Goal: Task Accomplishment & Management: Complete application form

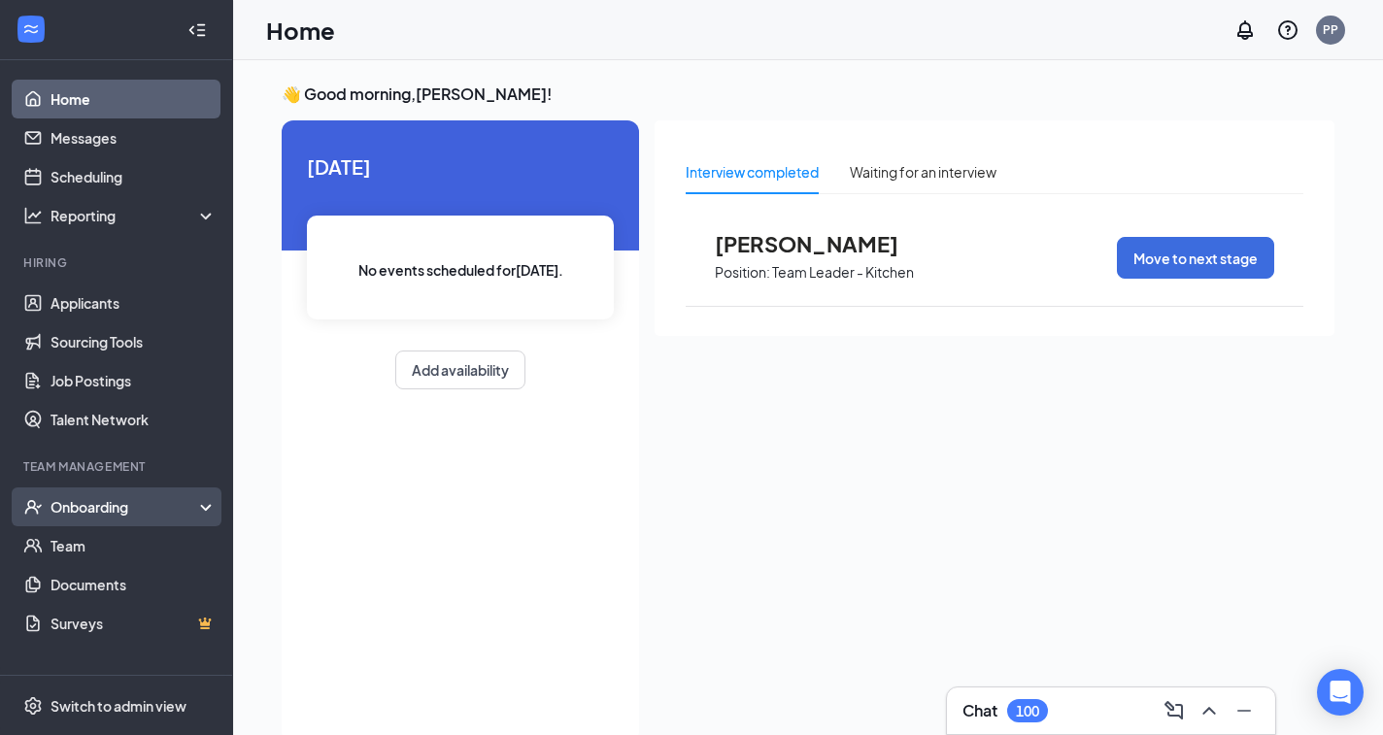
click at [200, 503] on div "Onboarding" at bounding box center [116, 507] width 233 height 39
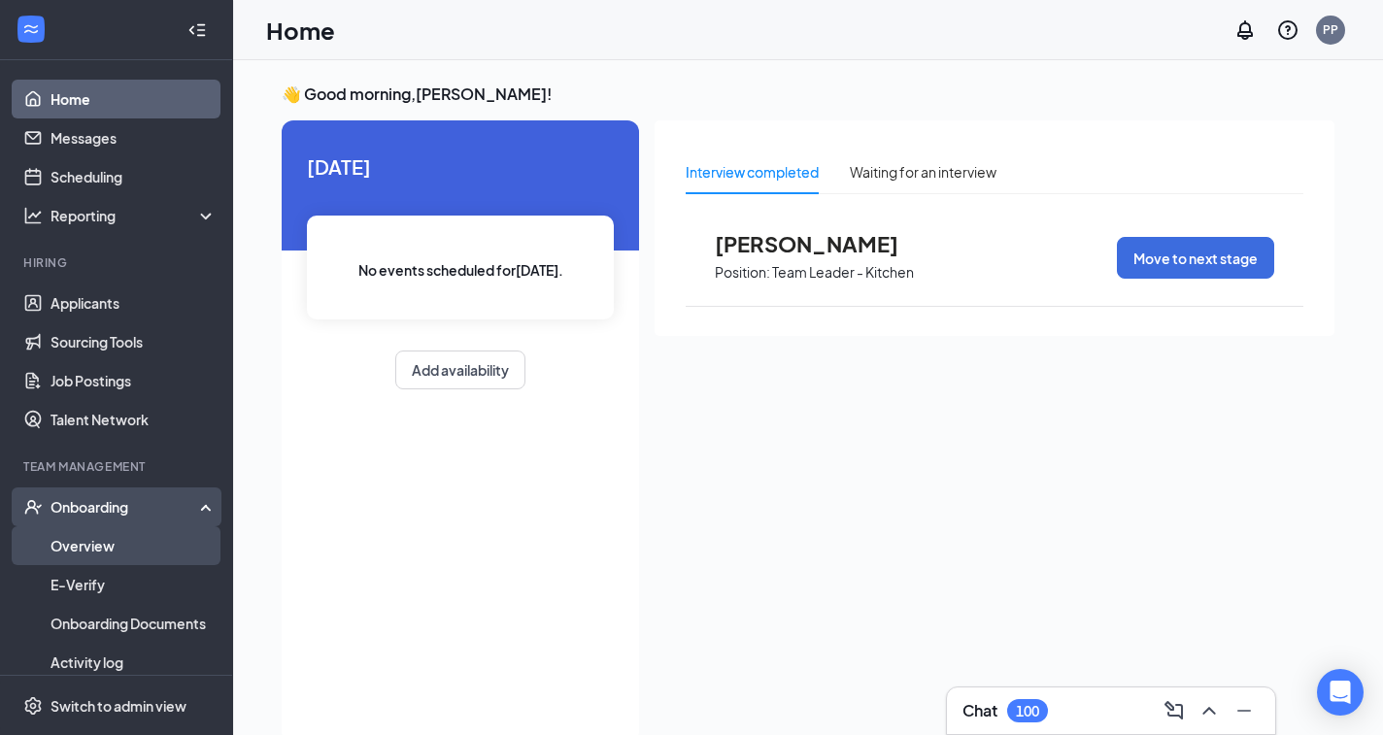
click at [169, 544] on link "Overview" at bounding box center [134, 546] width 166 height 39
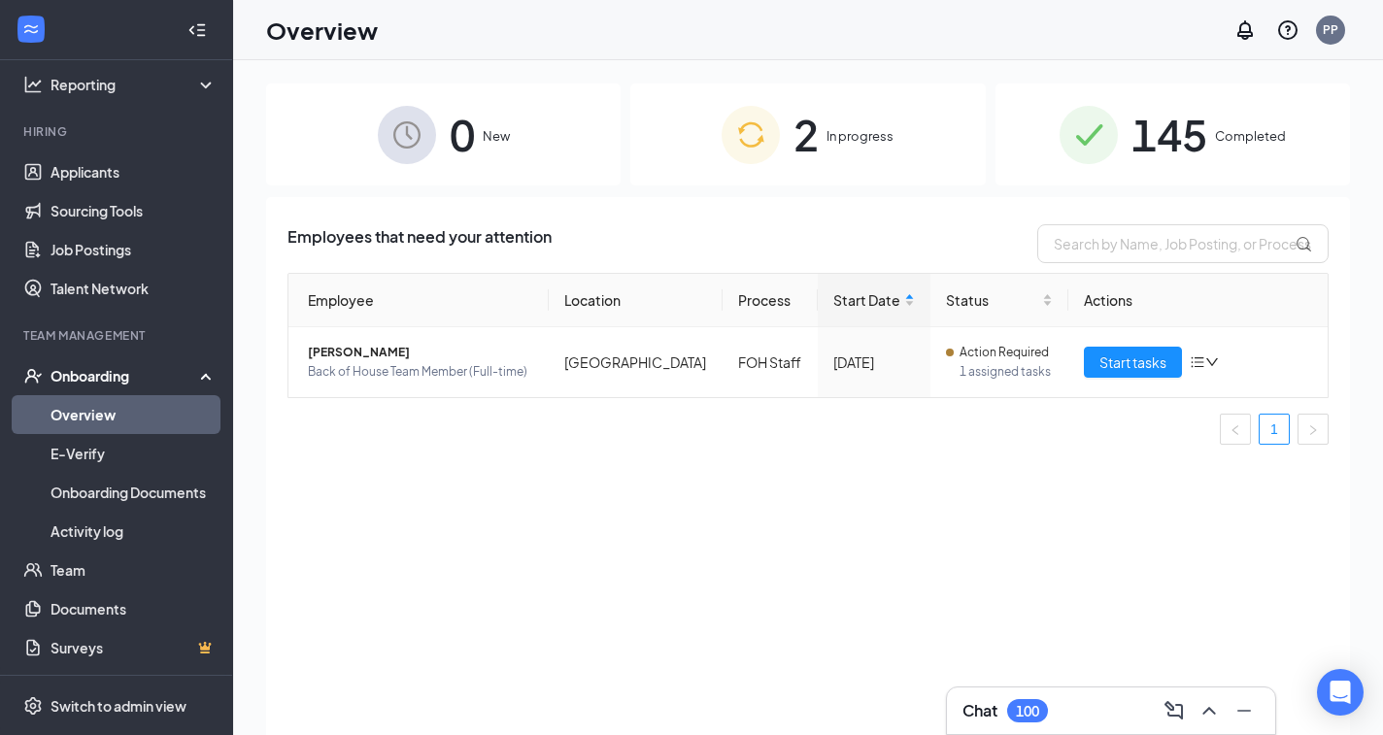
click at [851, 137] on span "In progress" at bounding box center [860, 135] width 67 height 19
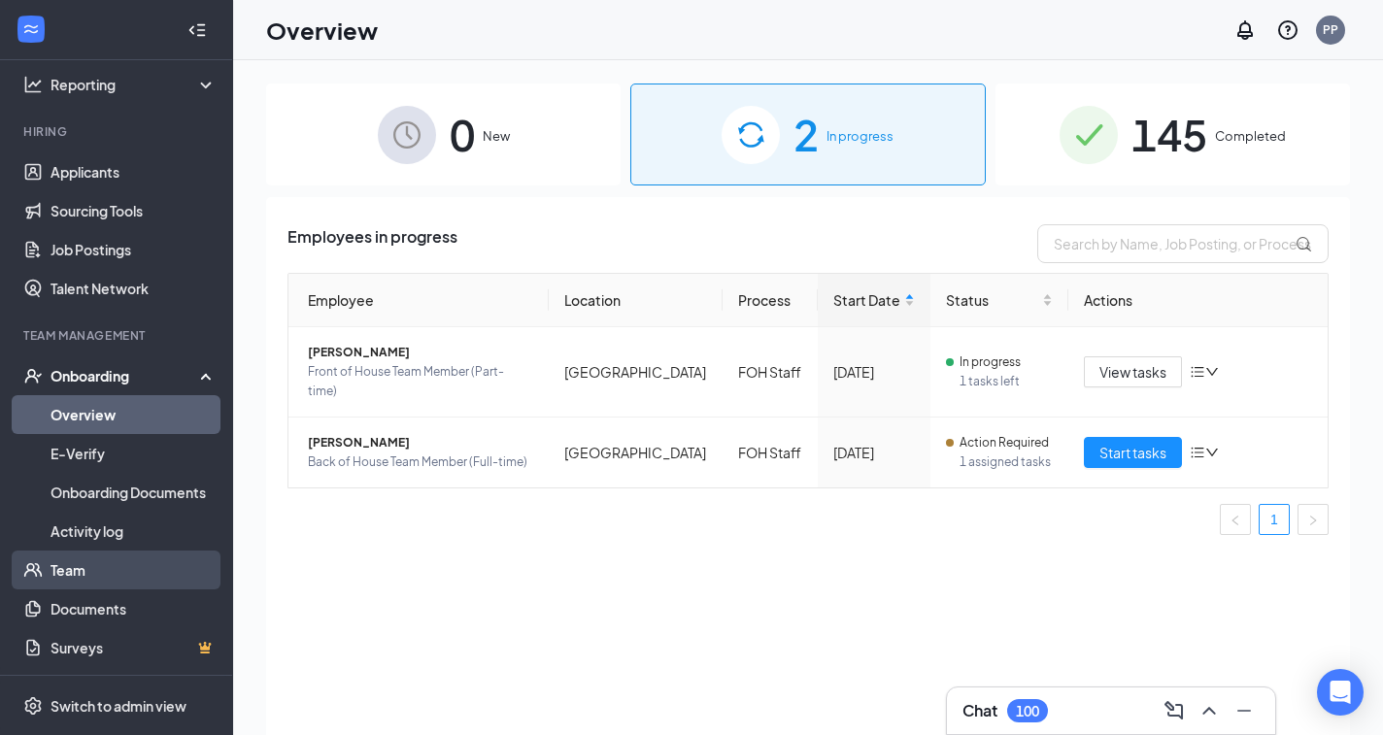
click at [72, 577] on link "Team" at bounding box center [134, 570] width 166 height 39
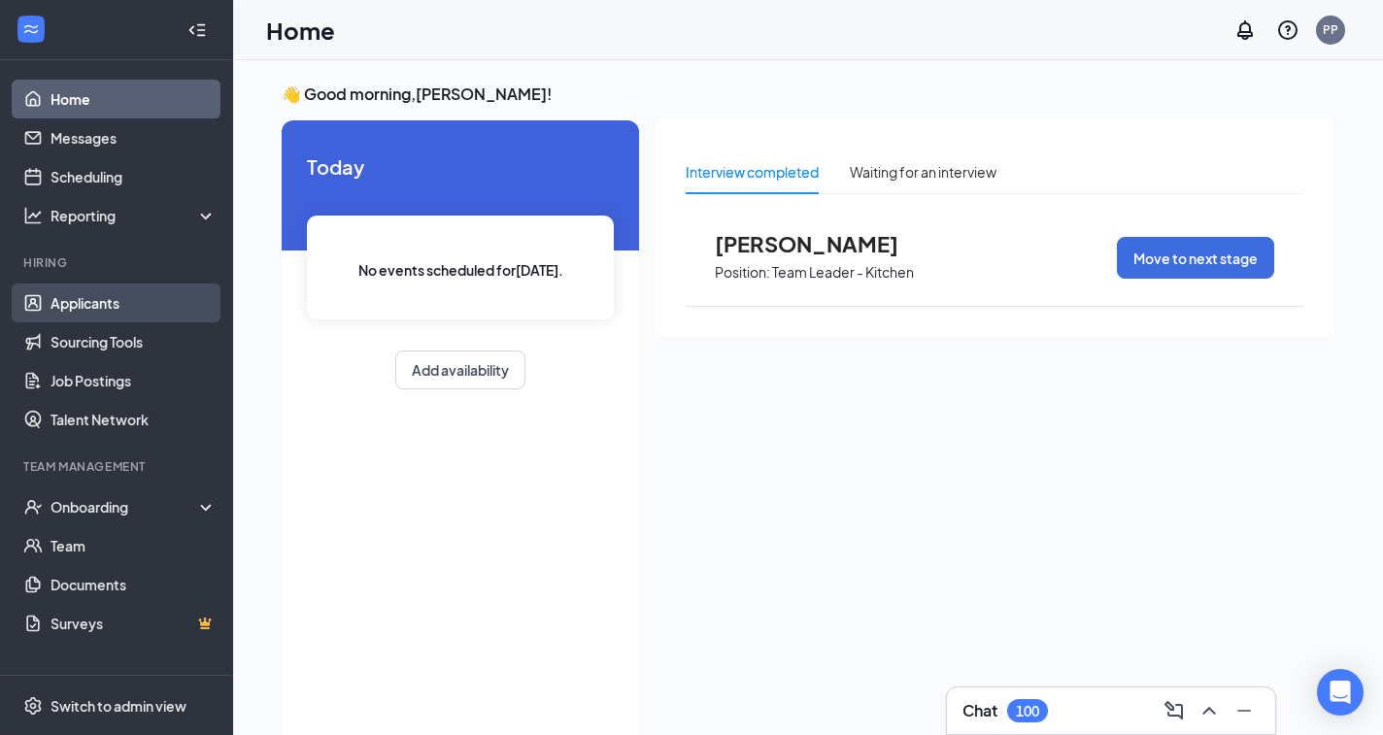
click at [68, 302] on link "Applicants" at bounding box center [134, 303] width 166 height 39
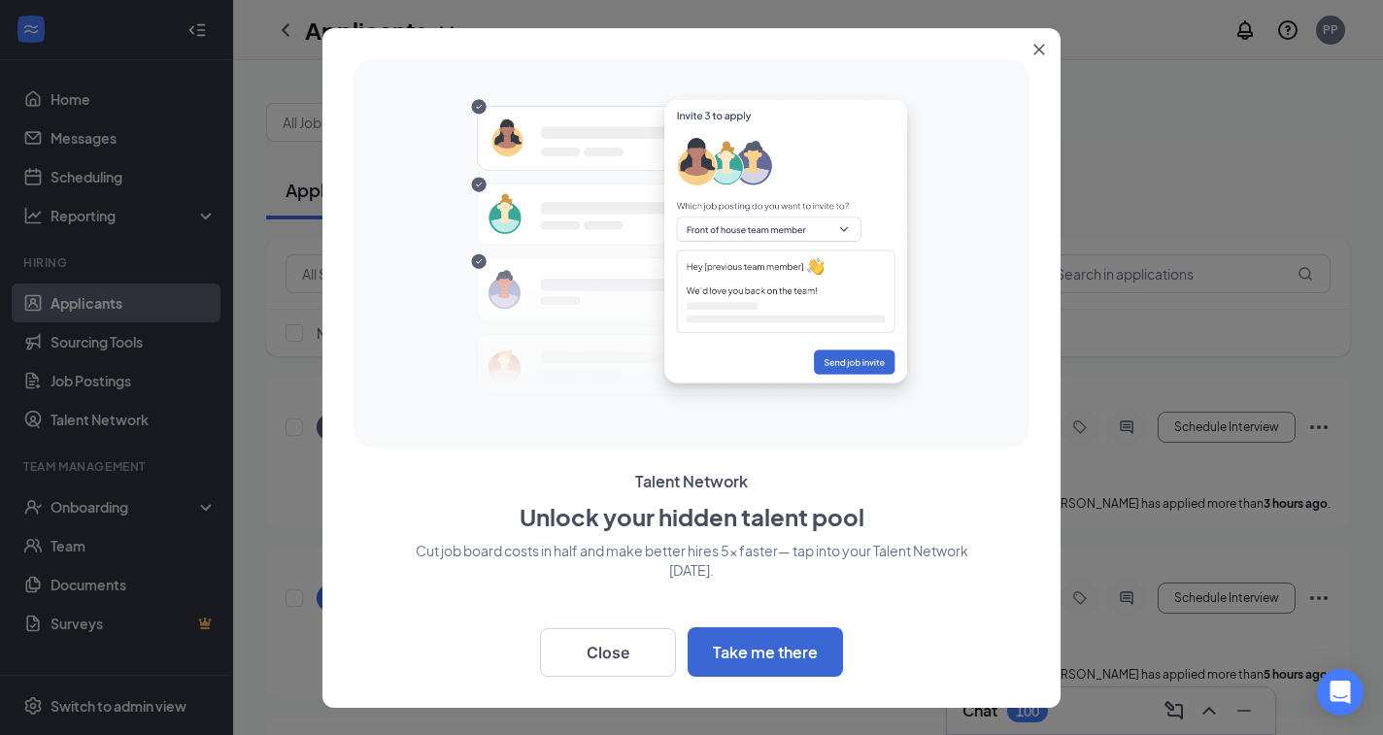
click at [1038, 50] on icon "Close" at bounding box center [1040, 50] width 12 height 12
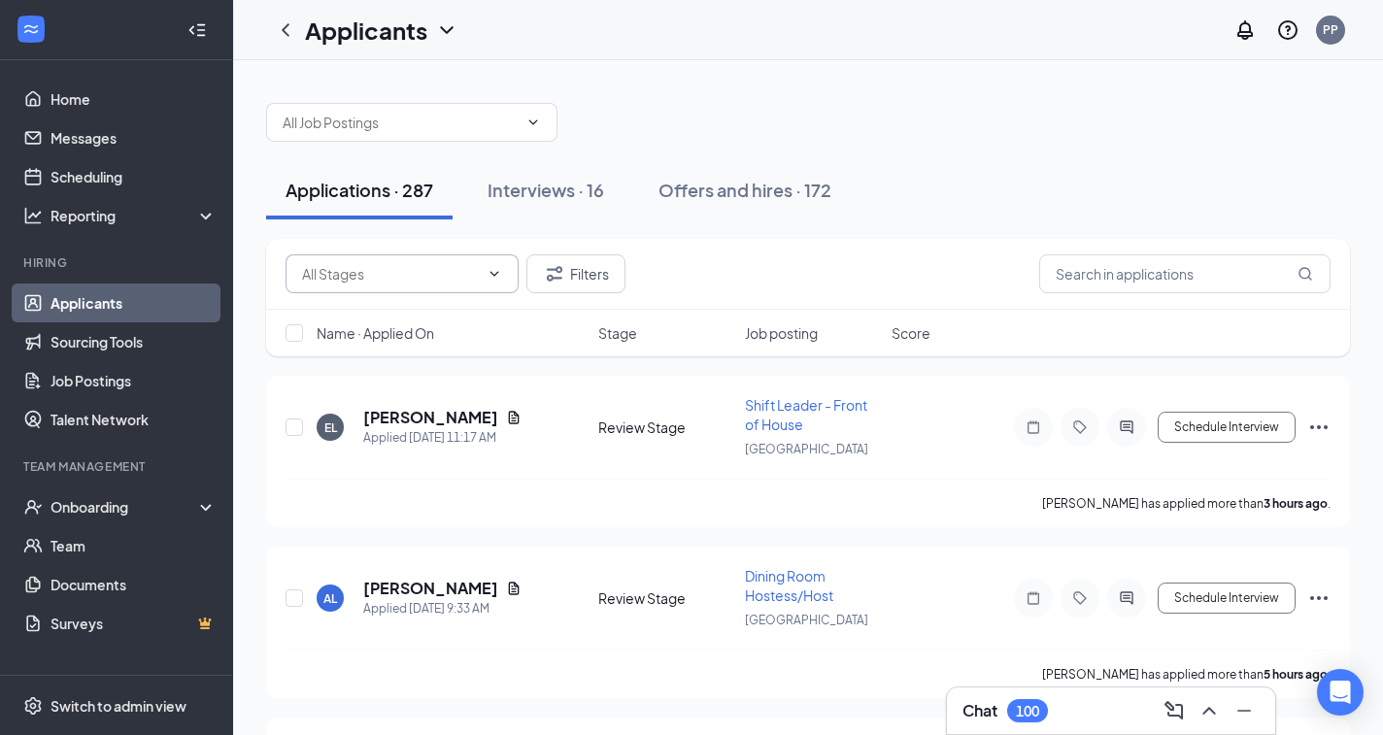
click at [330, 272] on input "text" at bounding box center [390, 273] width 177 height 21
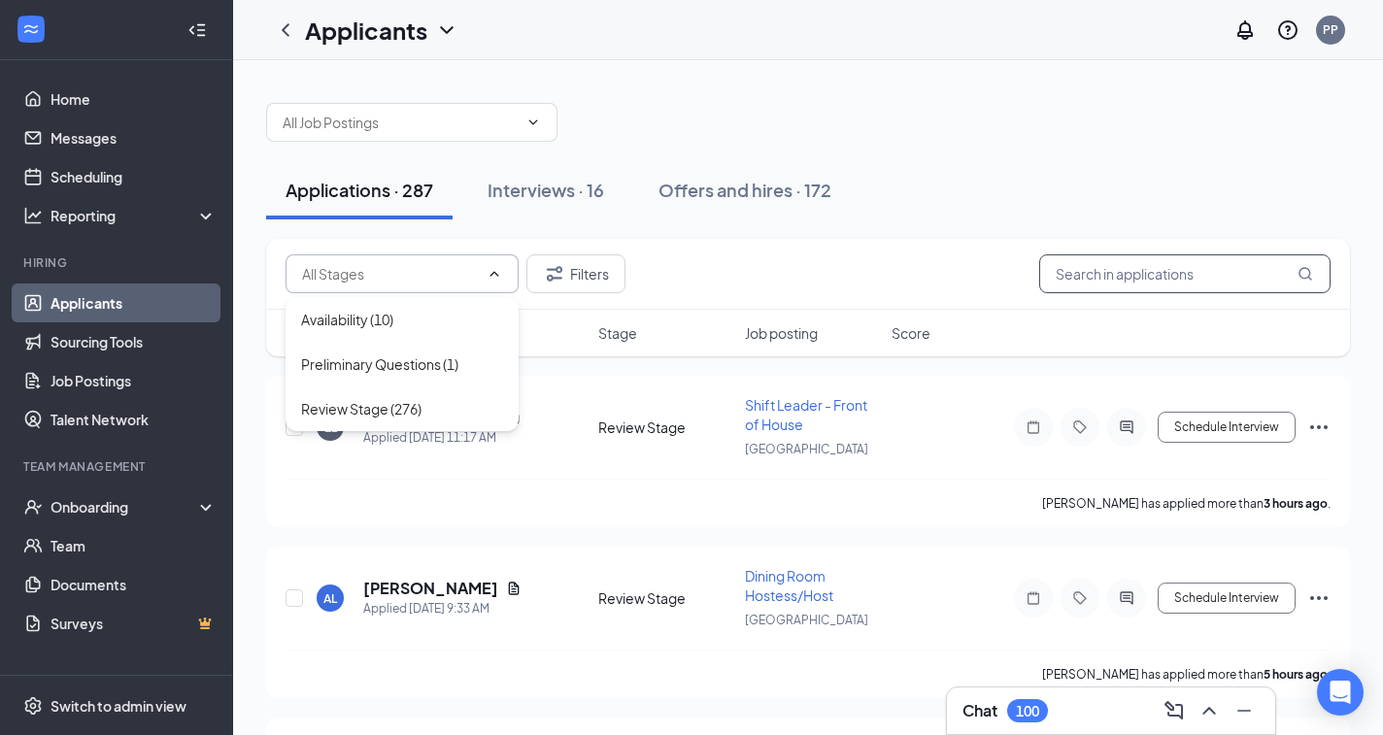
click at [1080, 287] on input "text" at bounding box center [1185, 274] width 291 height 39
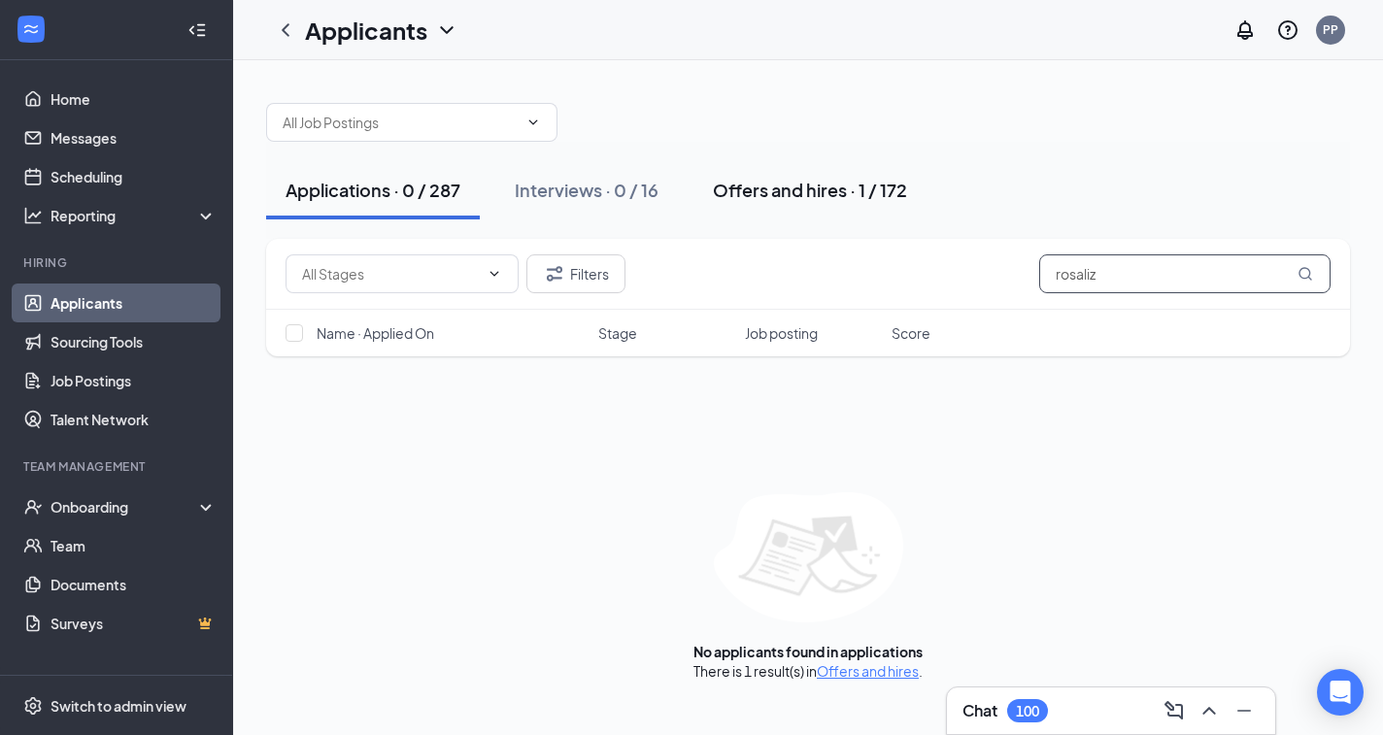
type input "rosaliz"
click at [772, 196] on div "Offers and hires · 1 / 172" at bounding box center [810, 190] width 194 height 24
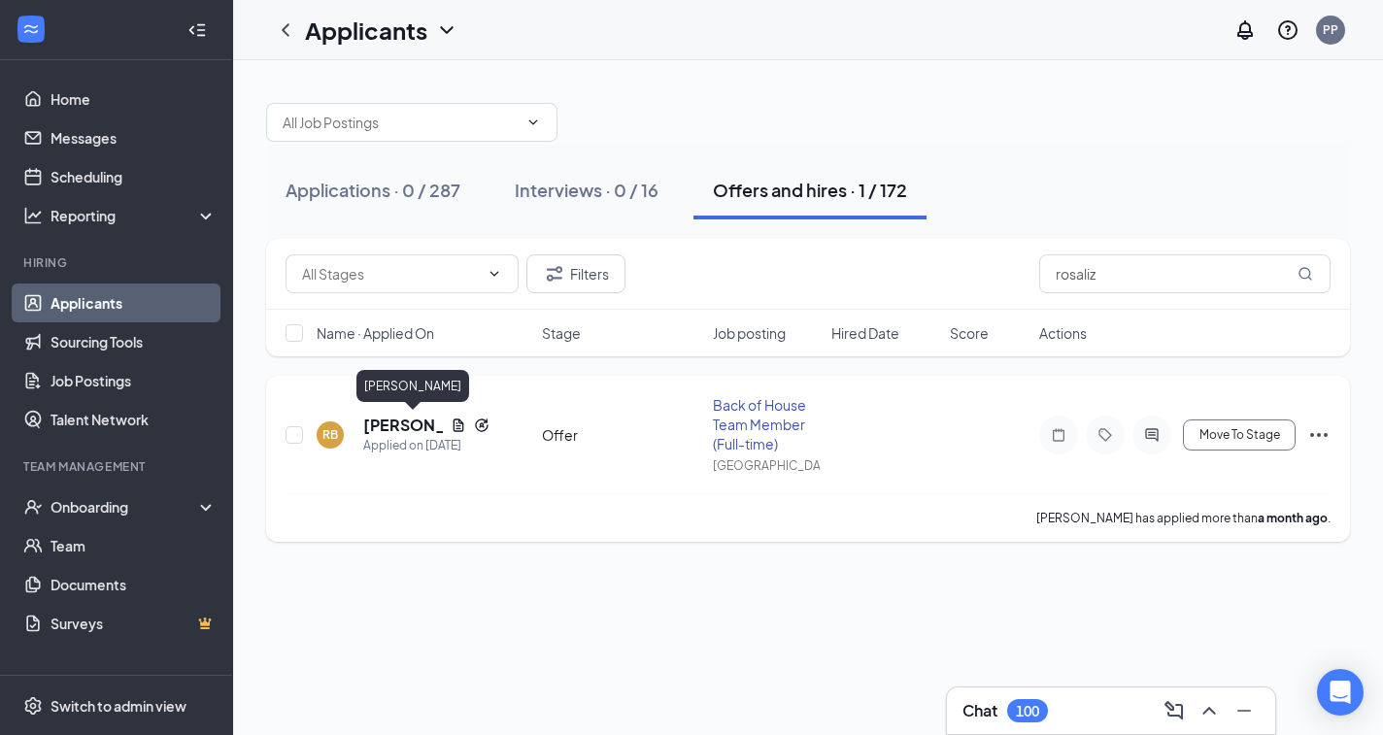
click at [409, 430] on h5 "Rosaliz Blanco" at bounding box center [403, 425] width 80 height 21
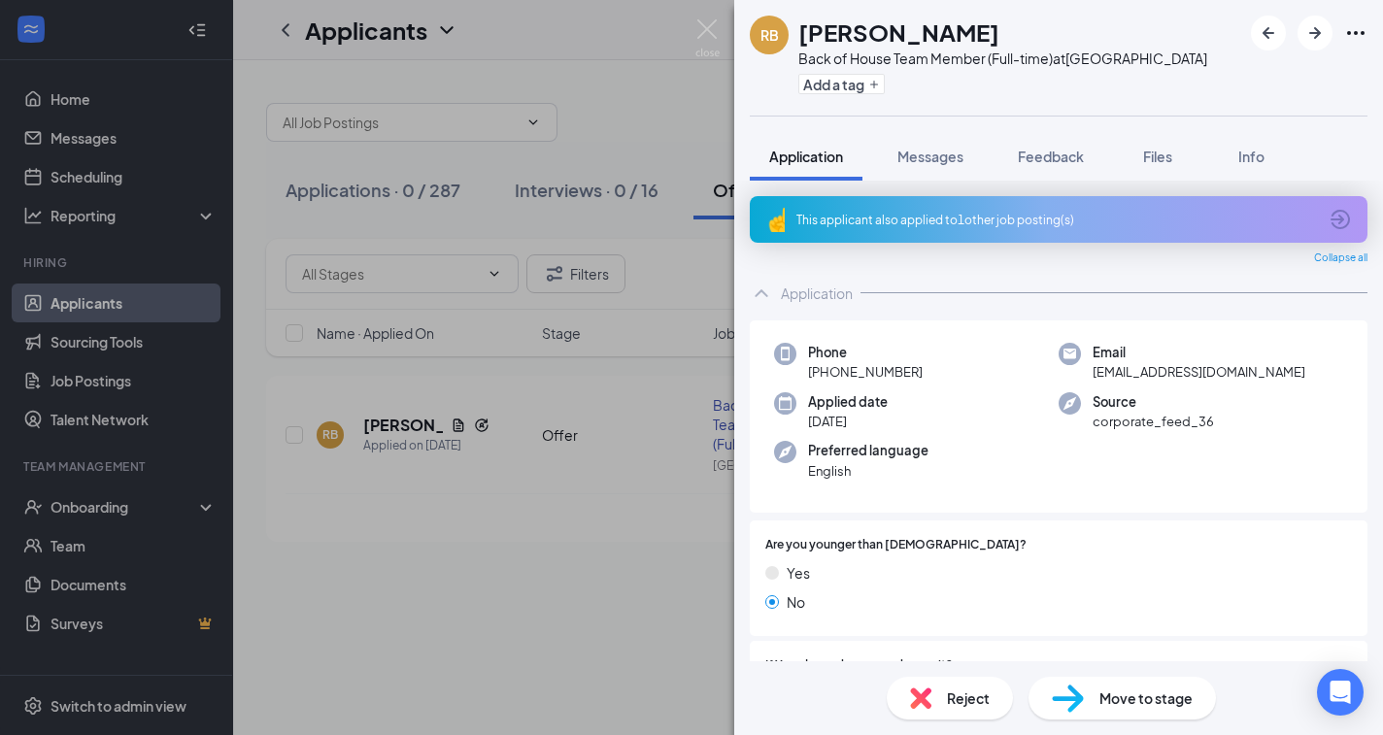
click at [1134, 713] on div "Move to stage" at bounding box center [1123, 698] width 188 height 43
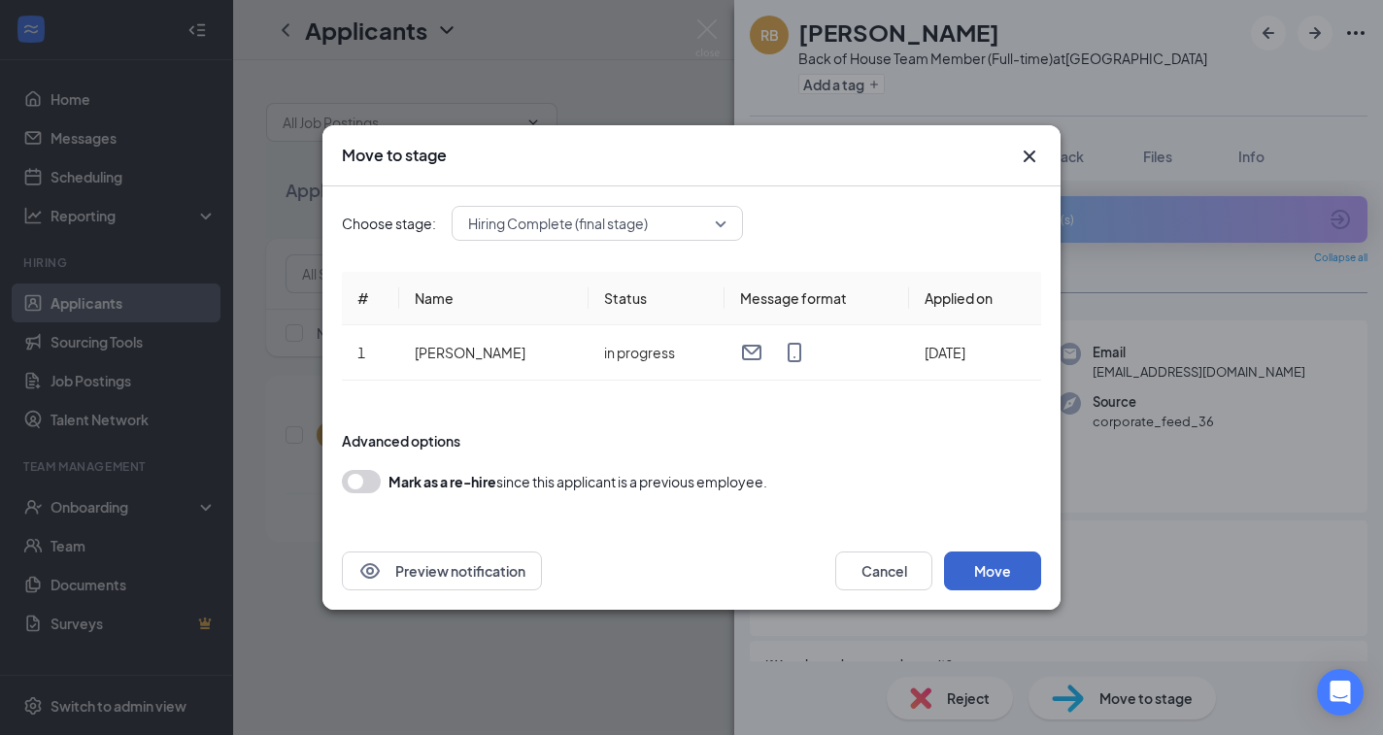
click at [999, 573] on button "Move" at bounding box center [992, 571] width 97 height 39
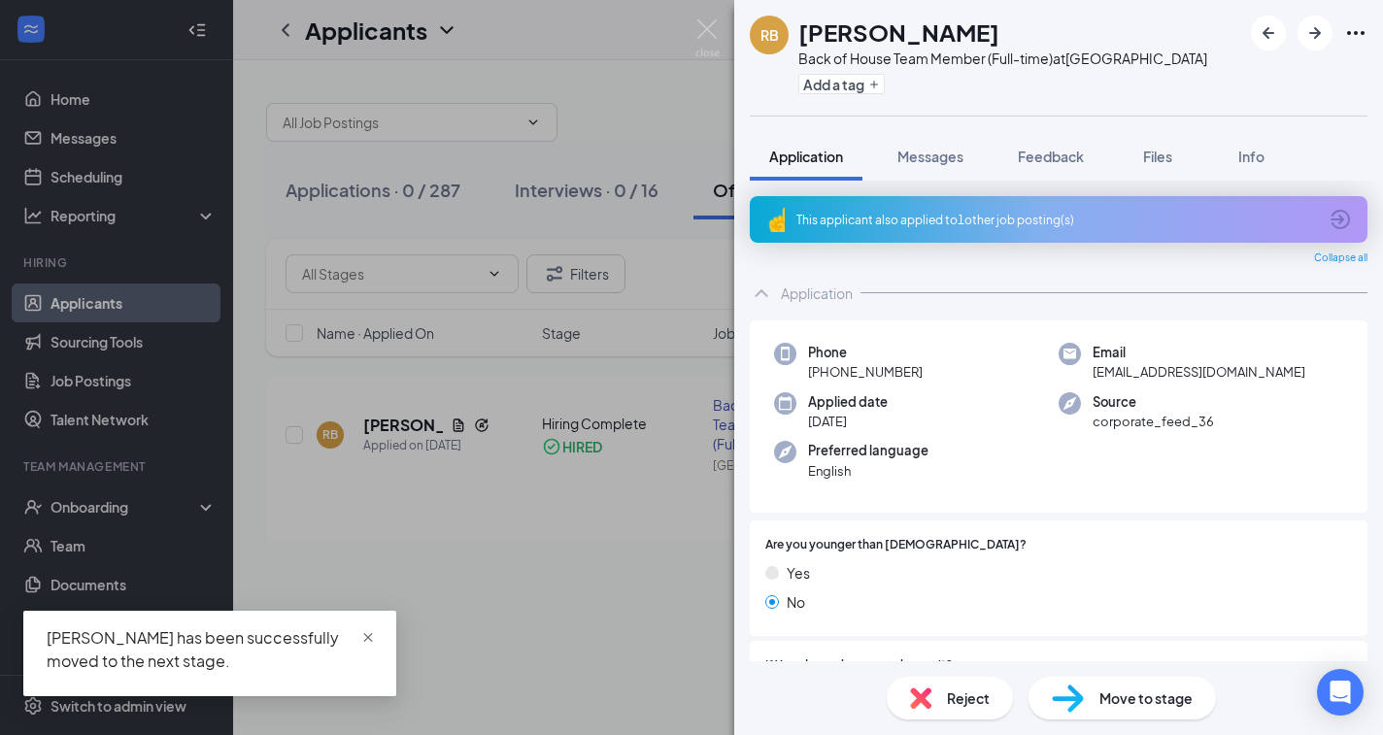
click at [365, 636] on span "close" at bounding box center [368, 638] width 14 height 14
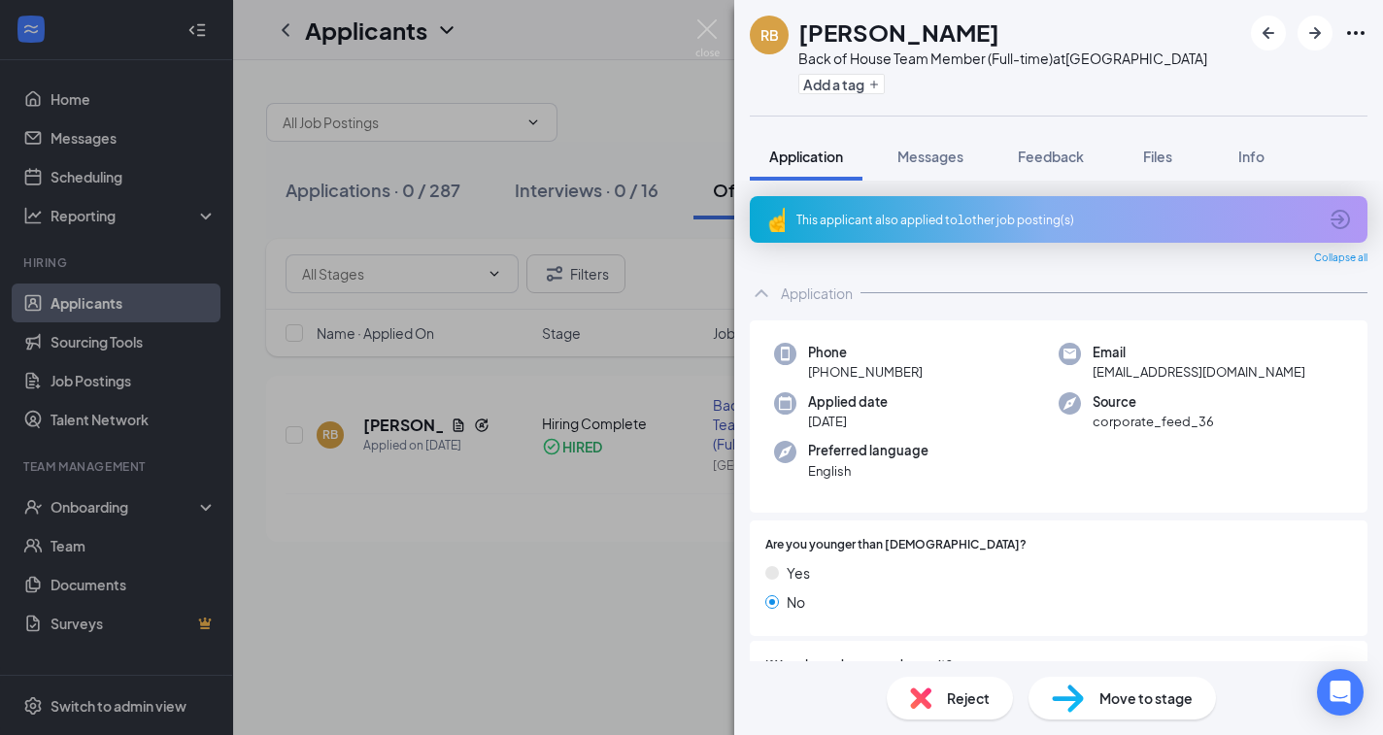
click at [1130, 696] on span "Move to stage" at bounding box center [1146, 698] width 93 height 21
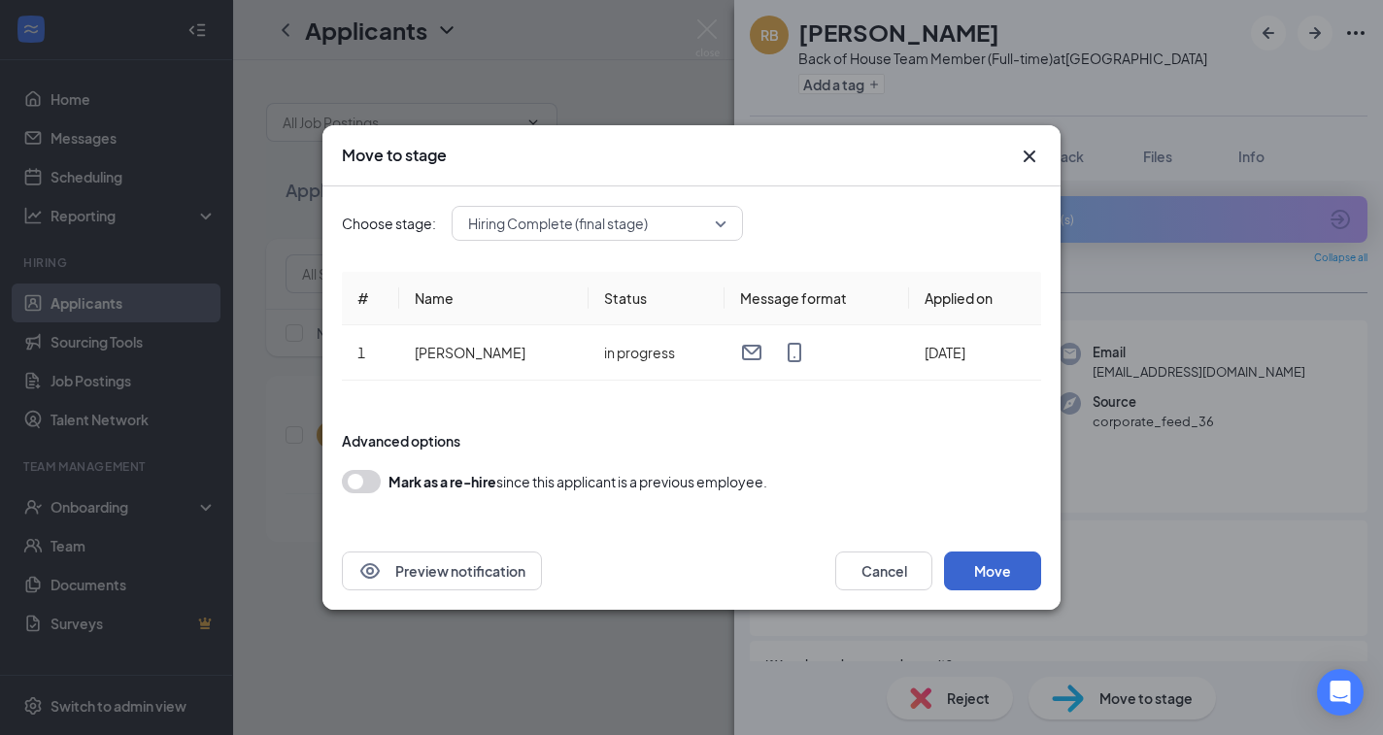
click at [996, 576] on button "Move" at bounding box center [992, 571] width 97 height 39
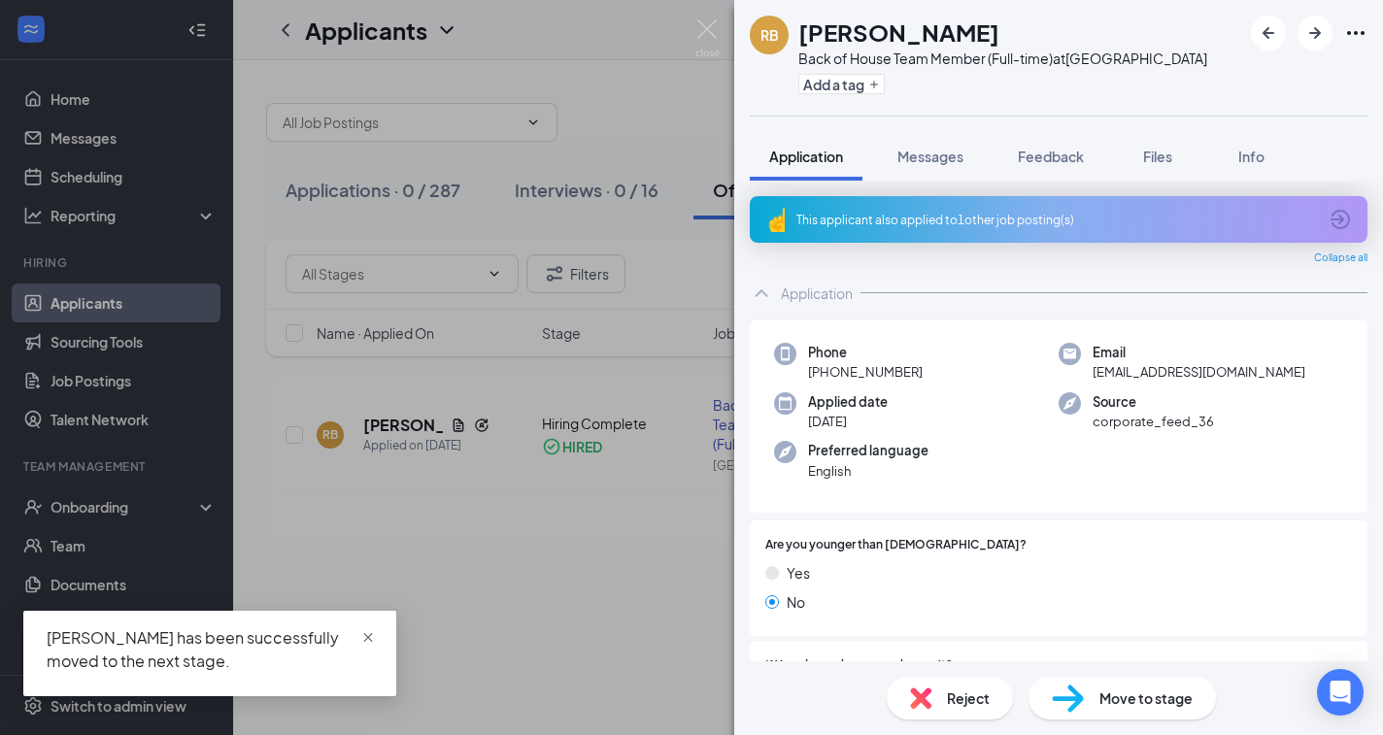
click at [367, 638] on span "close" at bounding box center [368, 638] width 14 height 14
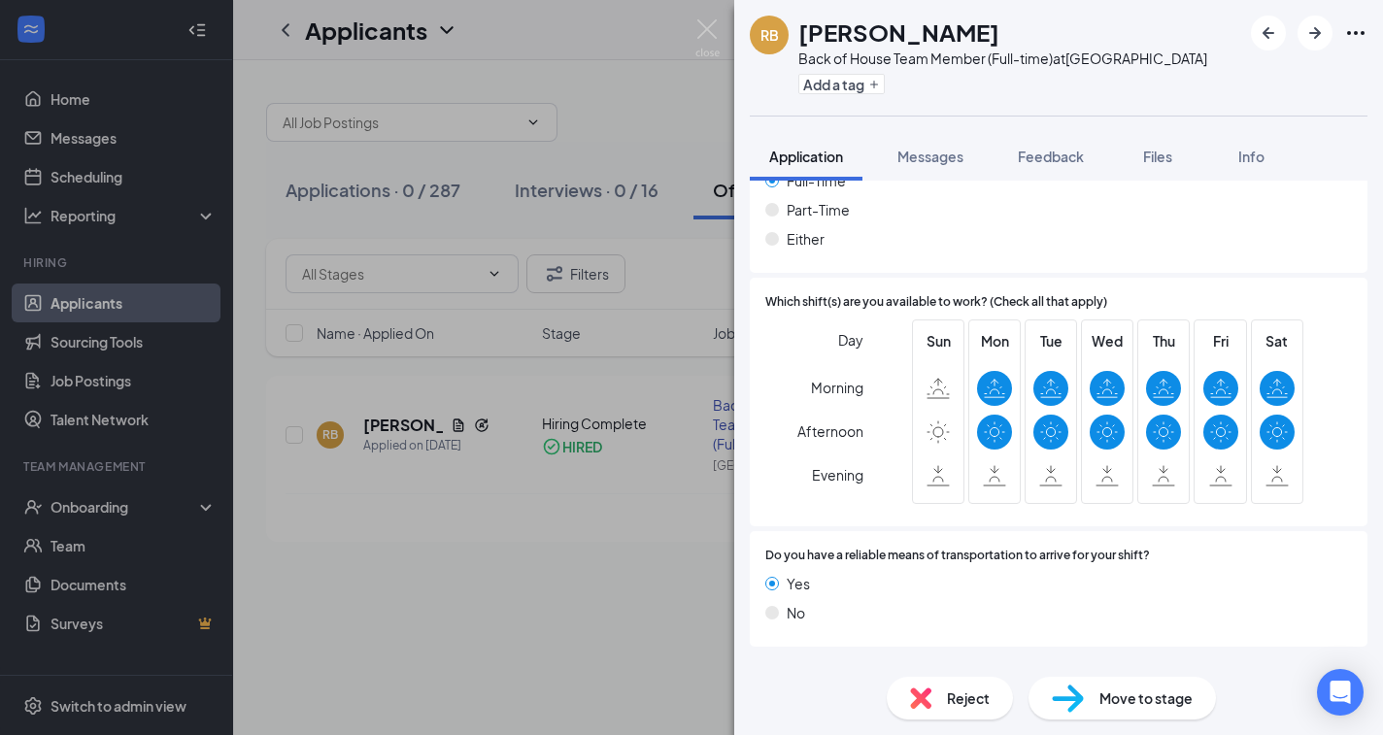
scroll to position [1294, 0]
click at [690, 31] on div "RB Rosaliz Blanco Back of House Team Member (Full-time) at Bayshore Gardens Add…" at bounding box center [691, 367] width 1383 height 735
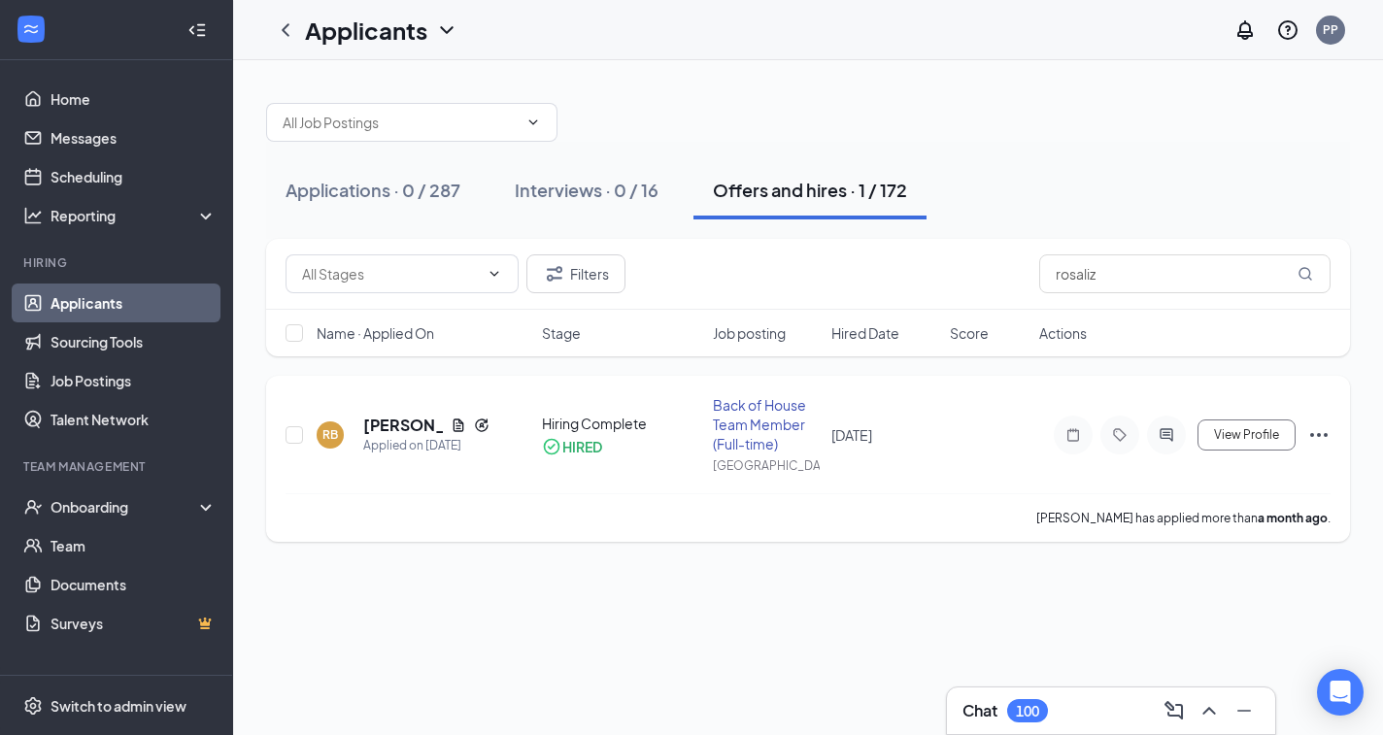
click at [1319, 433] on icon "Ellipses" at bounding box center [1319, 435] width 17 height 4
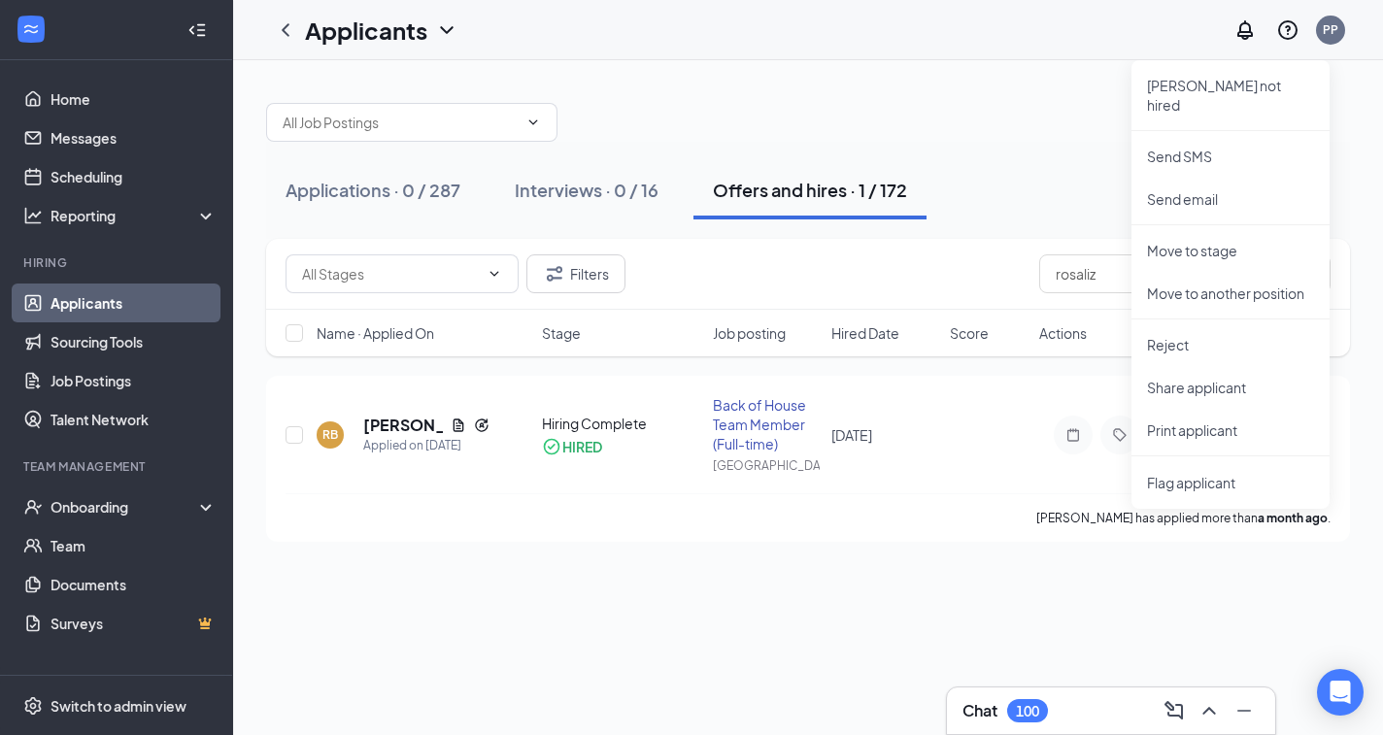
click at [904, 150] on div "Applications · 0 / 287 Interviews · 0 / 16 Offers and hires · 1 / 172" at bounding box center [808, 190] width 1084 height 97
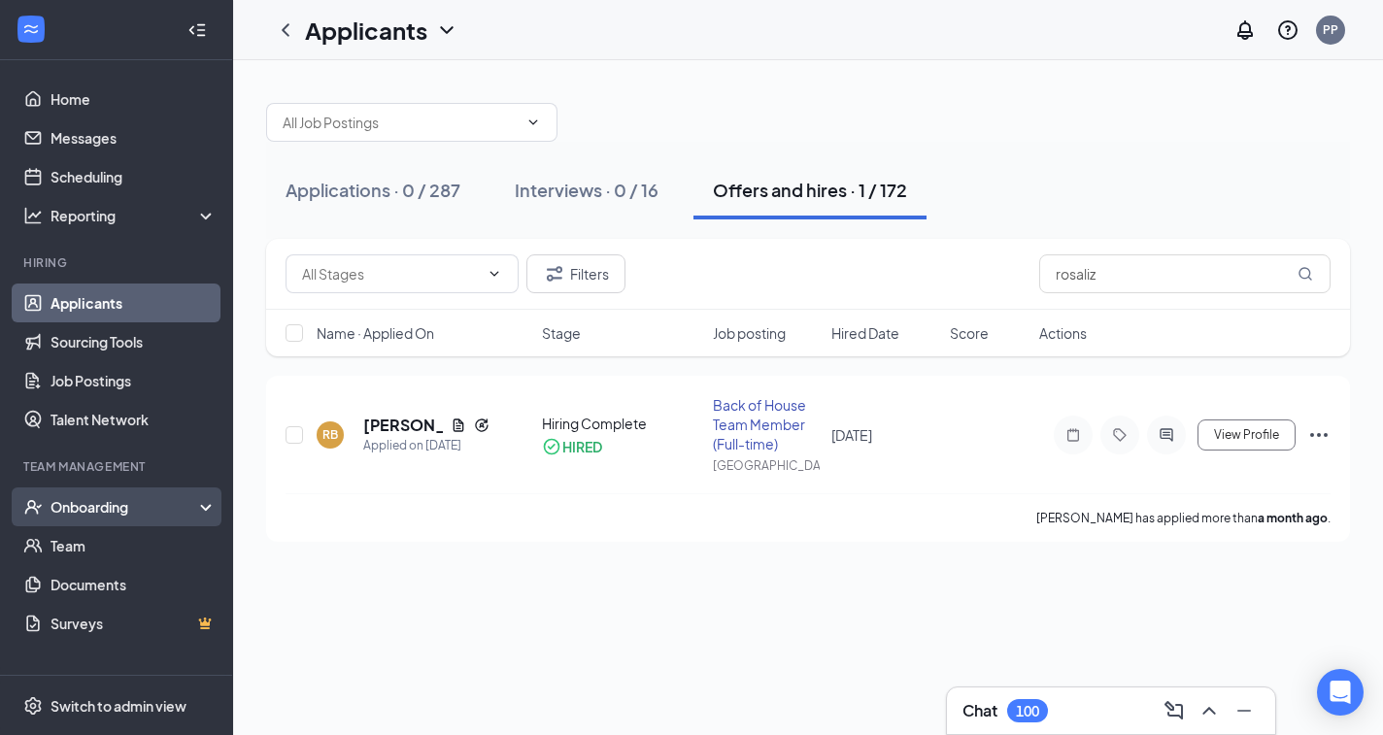
click at [83, 504] on div "Onboarding" at bounding box center [126, 506] width 150 height 19
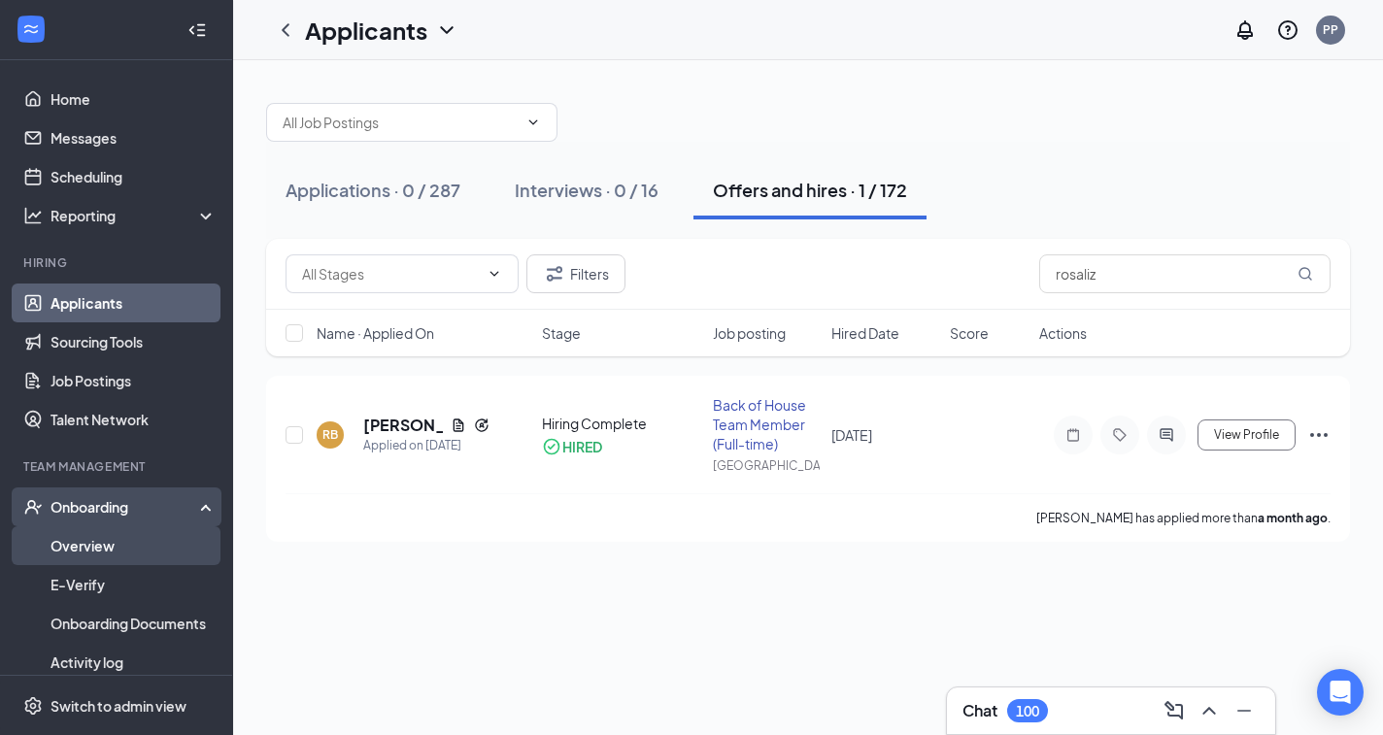
click at [79, 543] on link "Overview" at bounding box center [134, 546] width 166 height 39
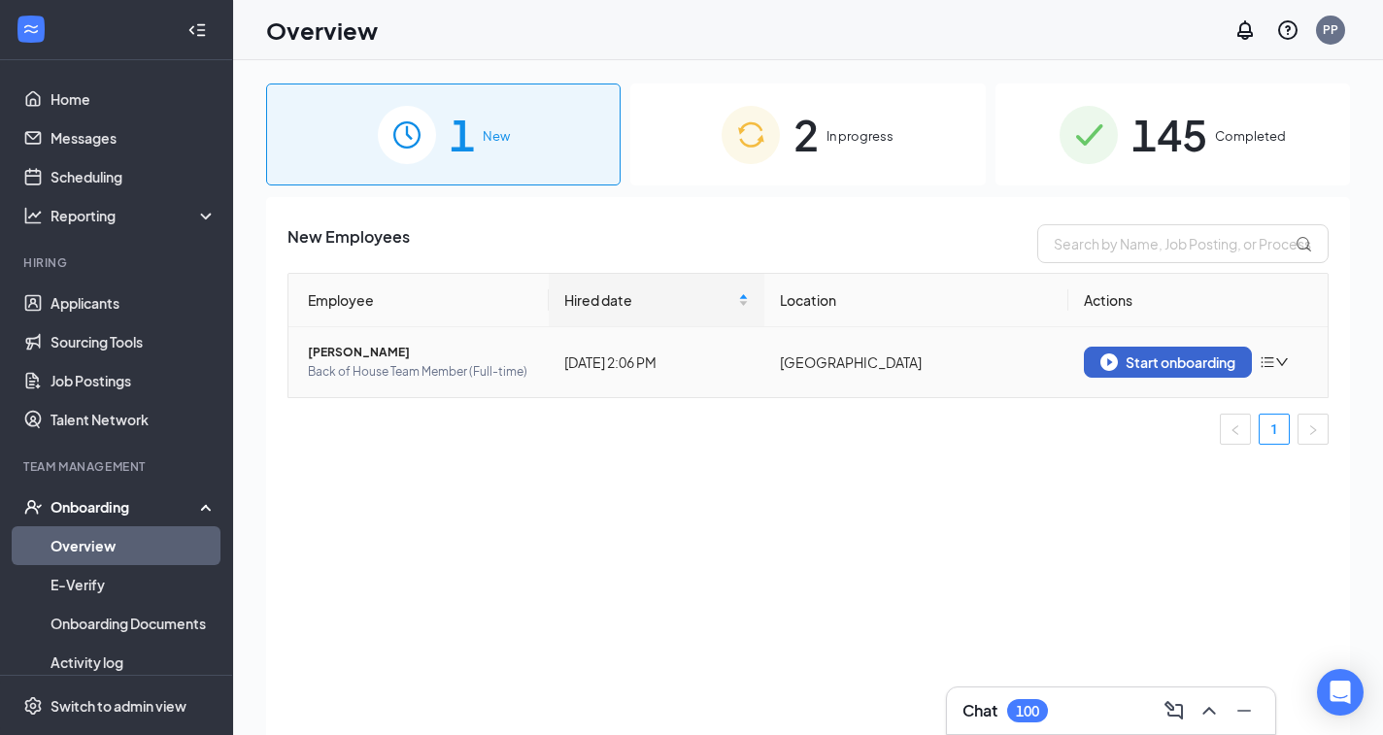
click at [1159, 369] on div "Start onboarding" at bounding box center [1168, 362] width 135 height 17
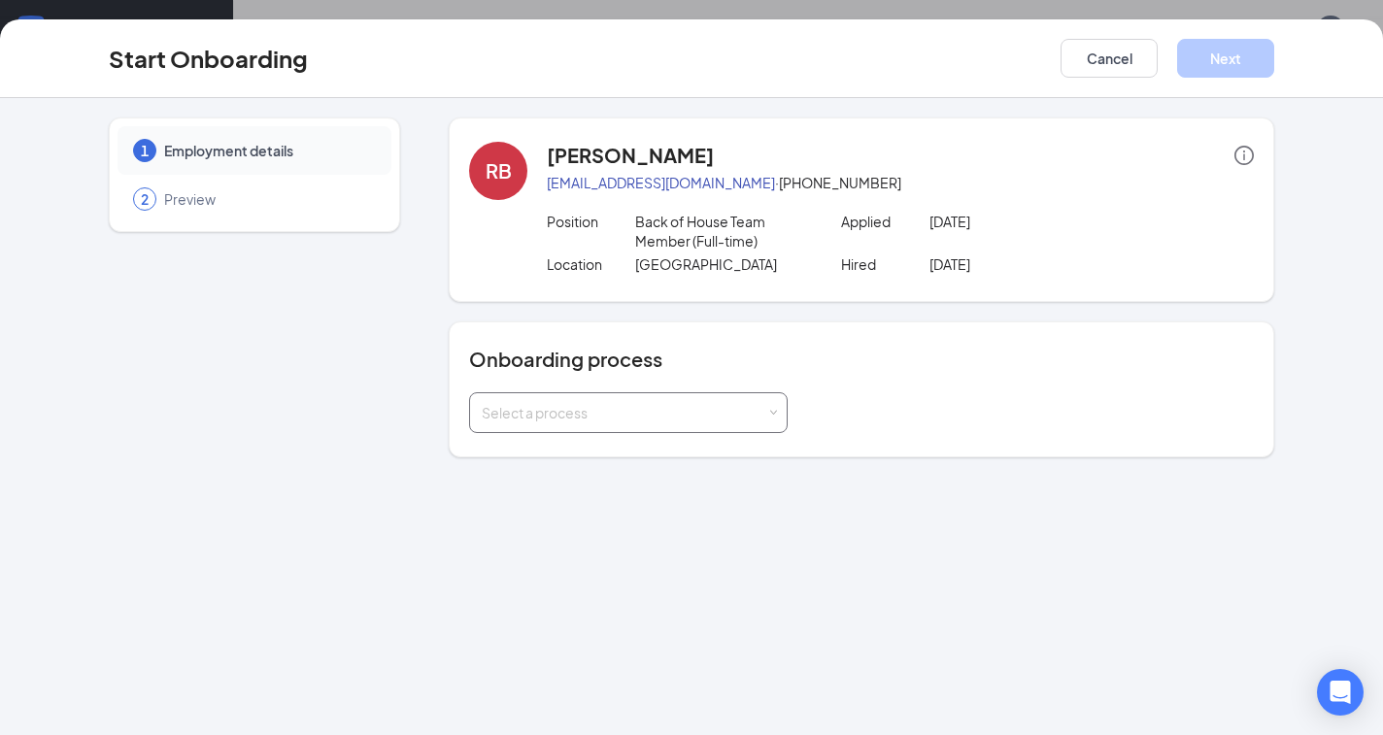
click at [728, 413] on div "Select a process" at bounding box center [624, 412] width 285 height 19
click at [540, 457] on span "FOH Staff" at bounding box center [508, 453] width 63 height 17
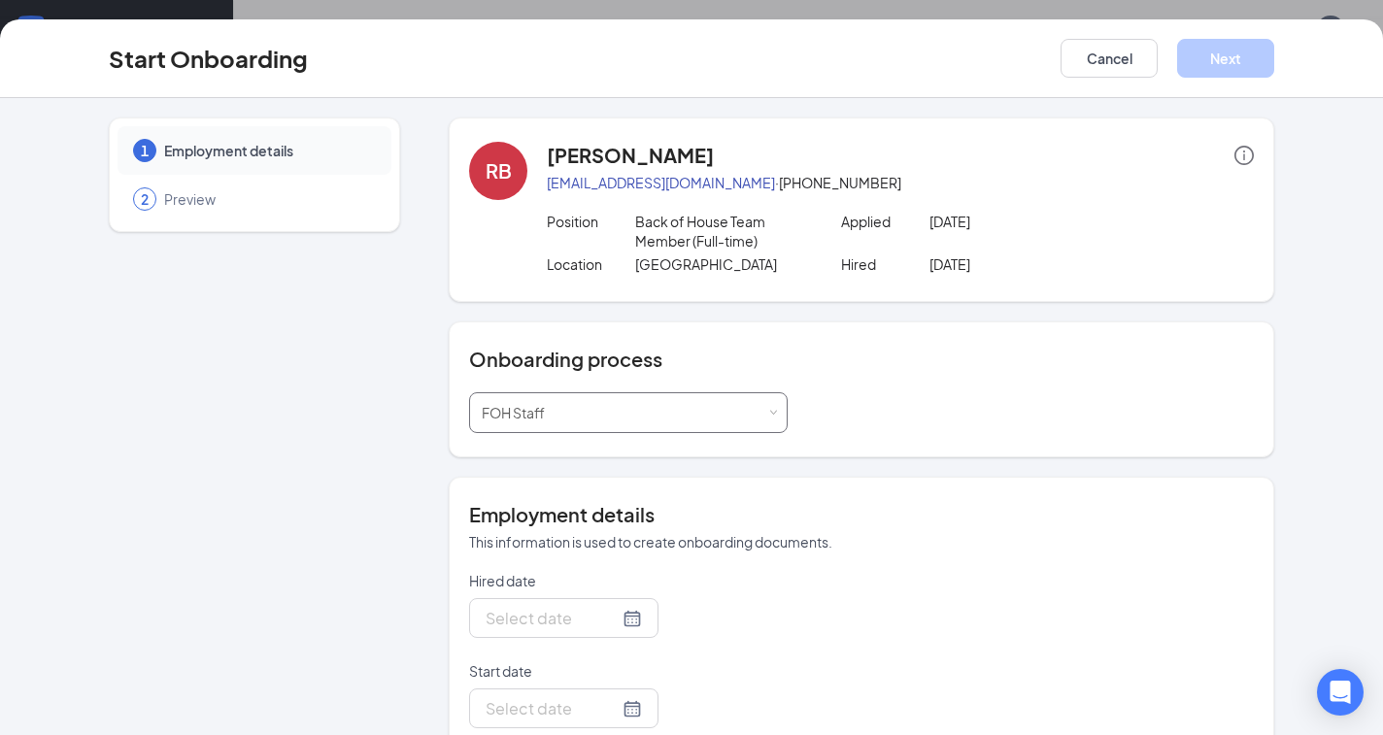
type input "Aug 26, 2025"
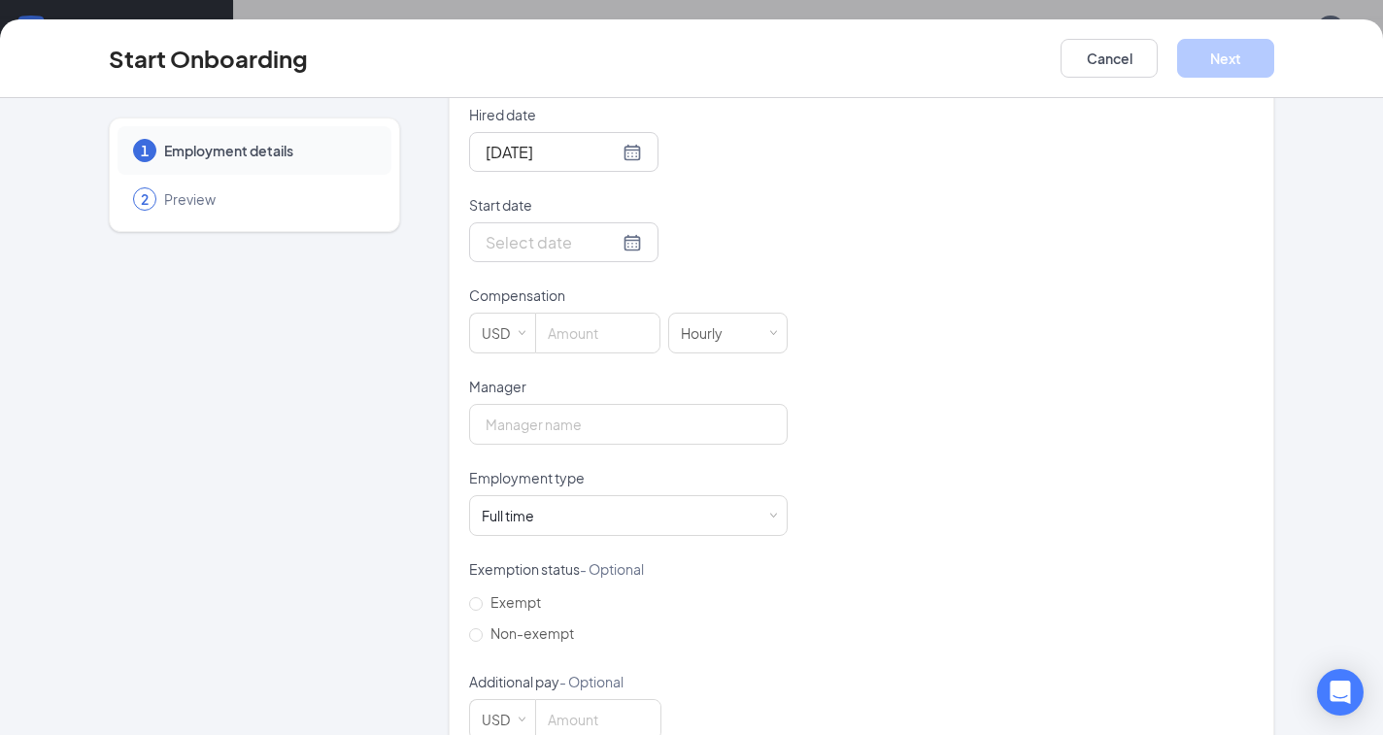
scroll to position [470, 0]
click at [628, 240] on div at bounding box center [564, 238] width 156 height 24
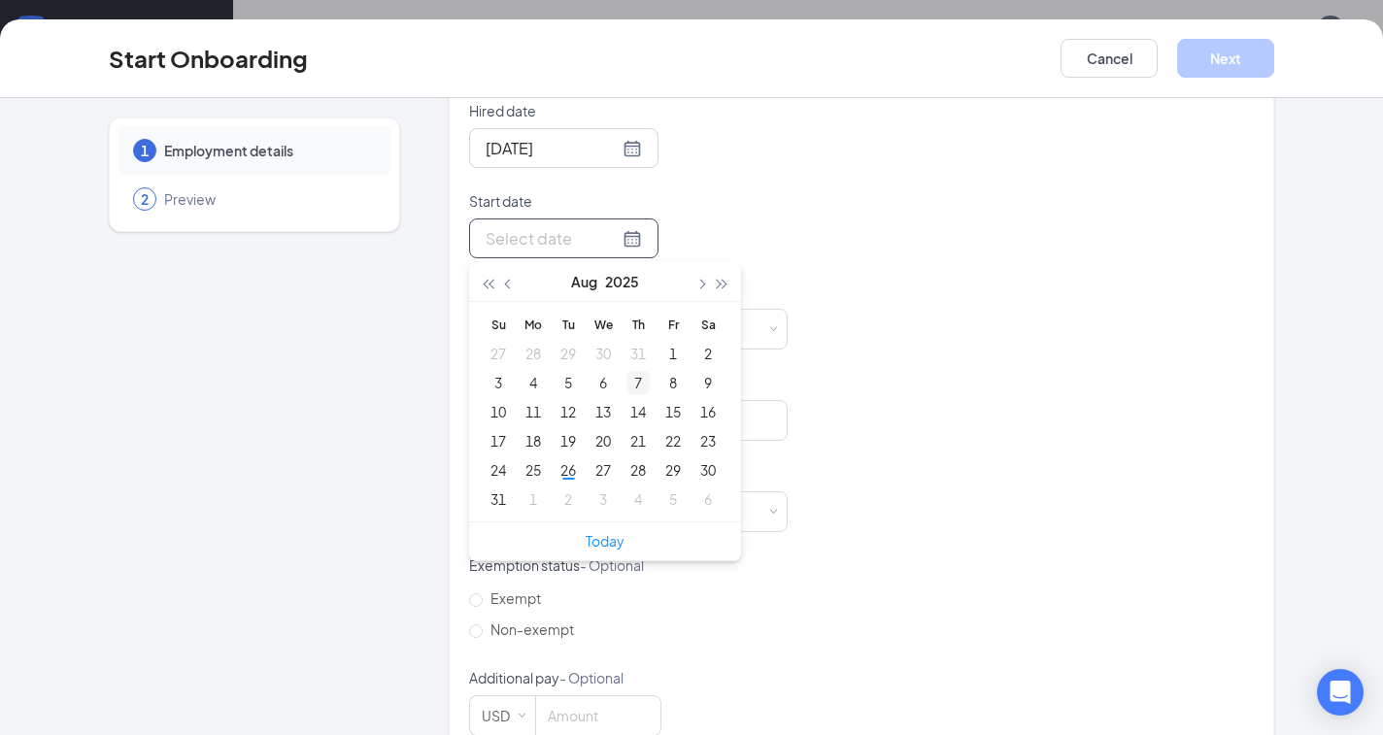
type input "Jul 31, 2025"
type input "Aug 14, 2025"
type input "Aug 20, 2025"
type input "Aug 27, 2025"
type input "Aug 28, 2025"
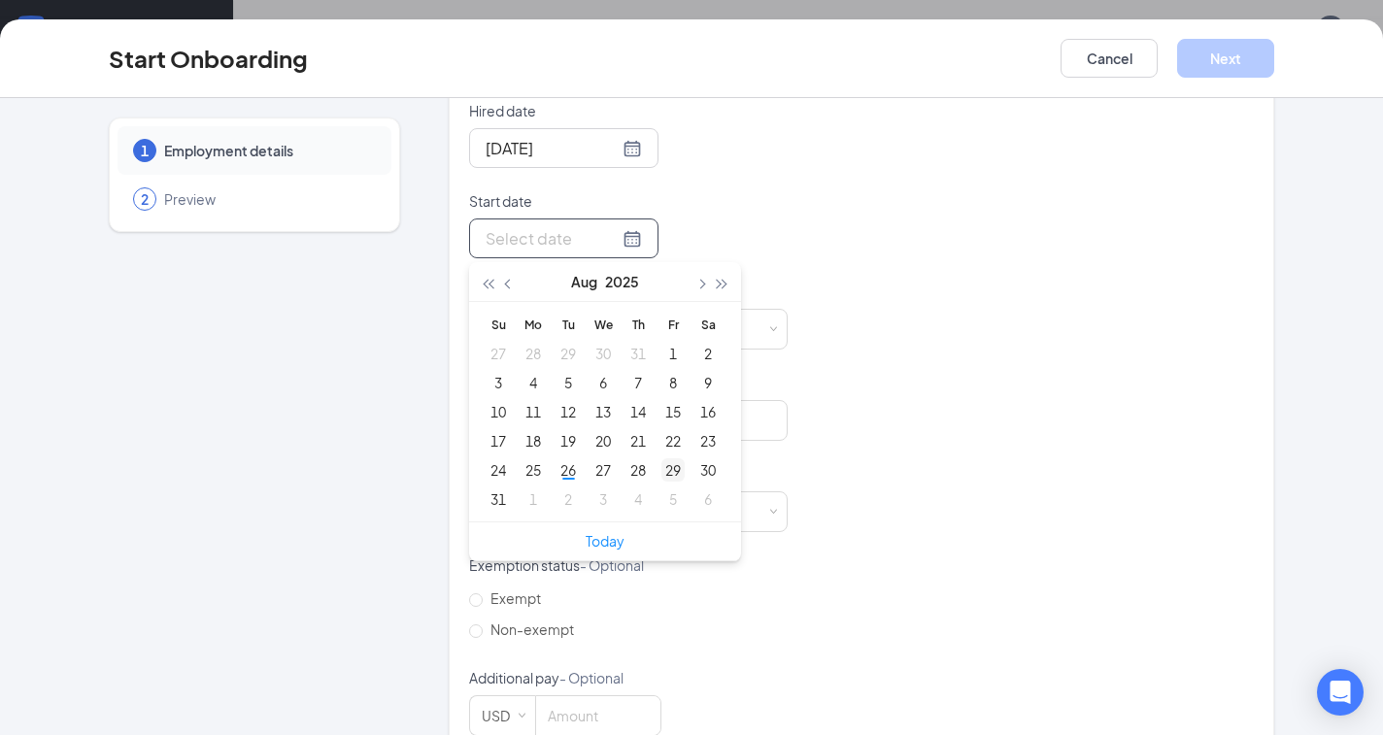
type input "Aug 29, 2025"
type input "Aug 28, 2025"
type input "Aug 27, 2025"
type input "Aug 26, 2025"
type input "Aug 27, 2025"
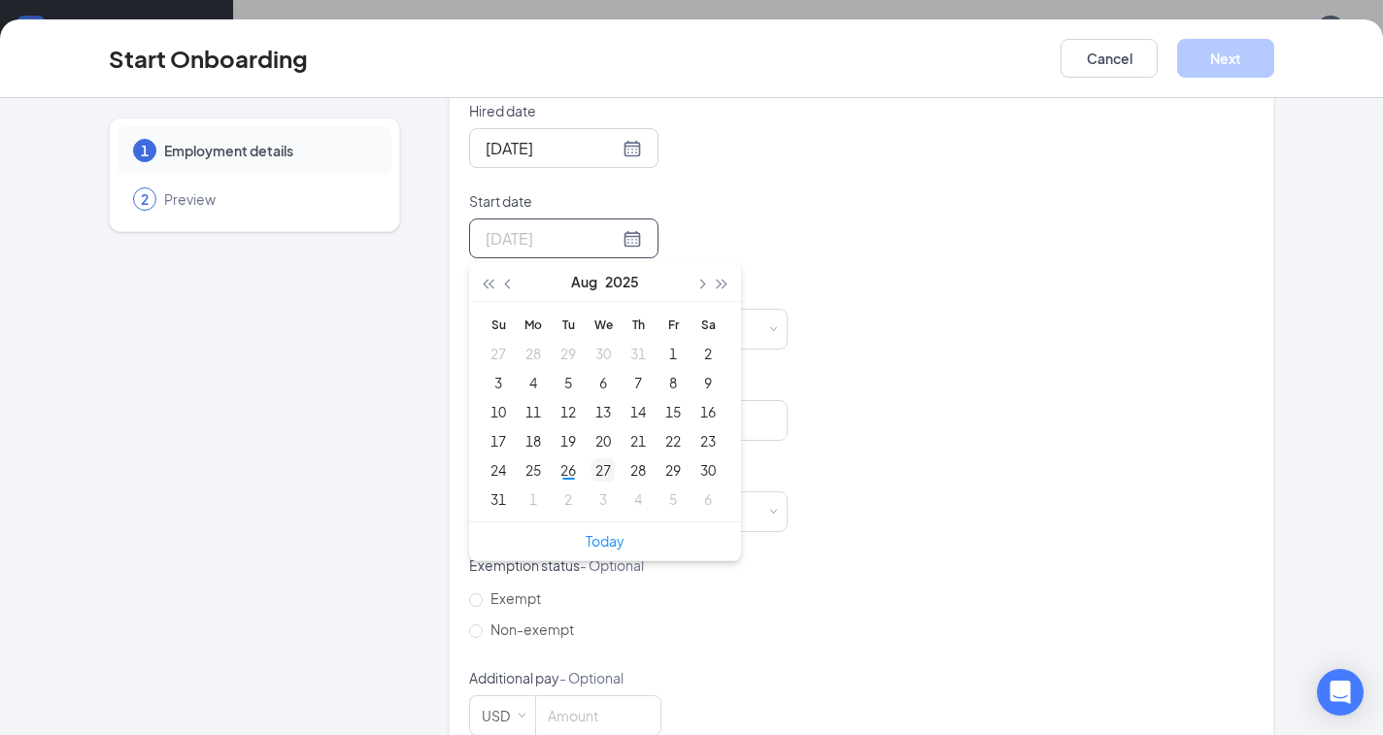
click at [608, 469] on div "27" at bounding box center [603, 470] width 23 height 23
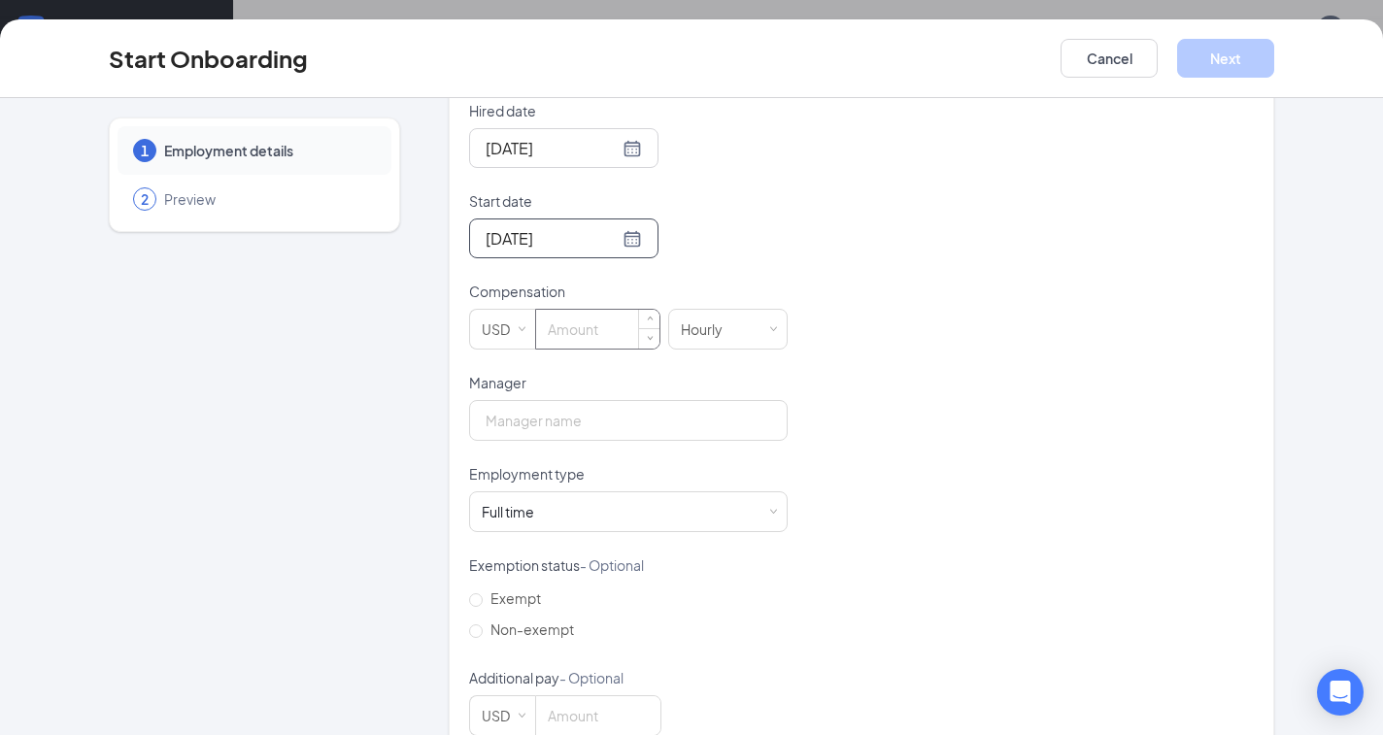
click at [601, 328] on input at bounding box center [597, 329] width 123 height 39
type input "15"
click at [827, 395] on div "Hired date Aug 26, 2025 Start date Aug 27, 2025 Aug 2025 Su Mo Tu We Th Fr Sa 2…" at bounding box center [861, 418] width 785 height 635
click at [560, 428] on input "Manager" at bounding box center [628, 420] width 319 height 41
type input "[PERSON_NAME]"
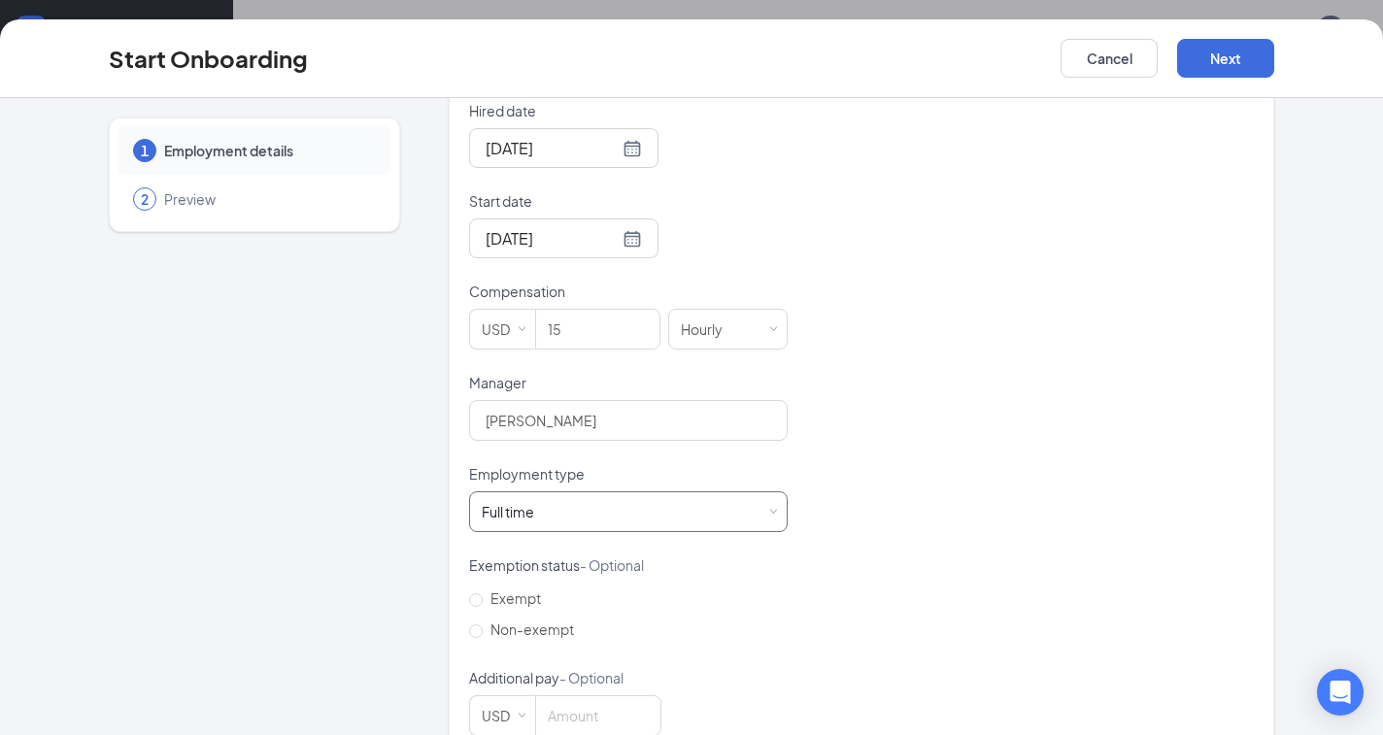
click at [536, 511] on div "Full time Works 30+ hours per week and is reasonably expected to work" at bounding box center [515, 511] width 66 height 19
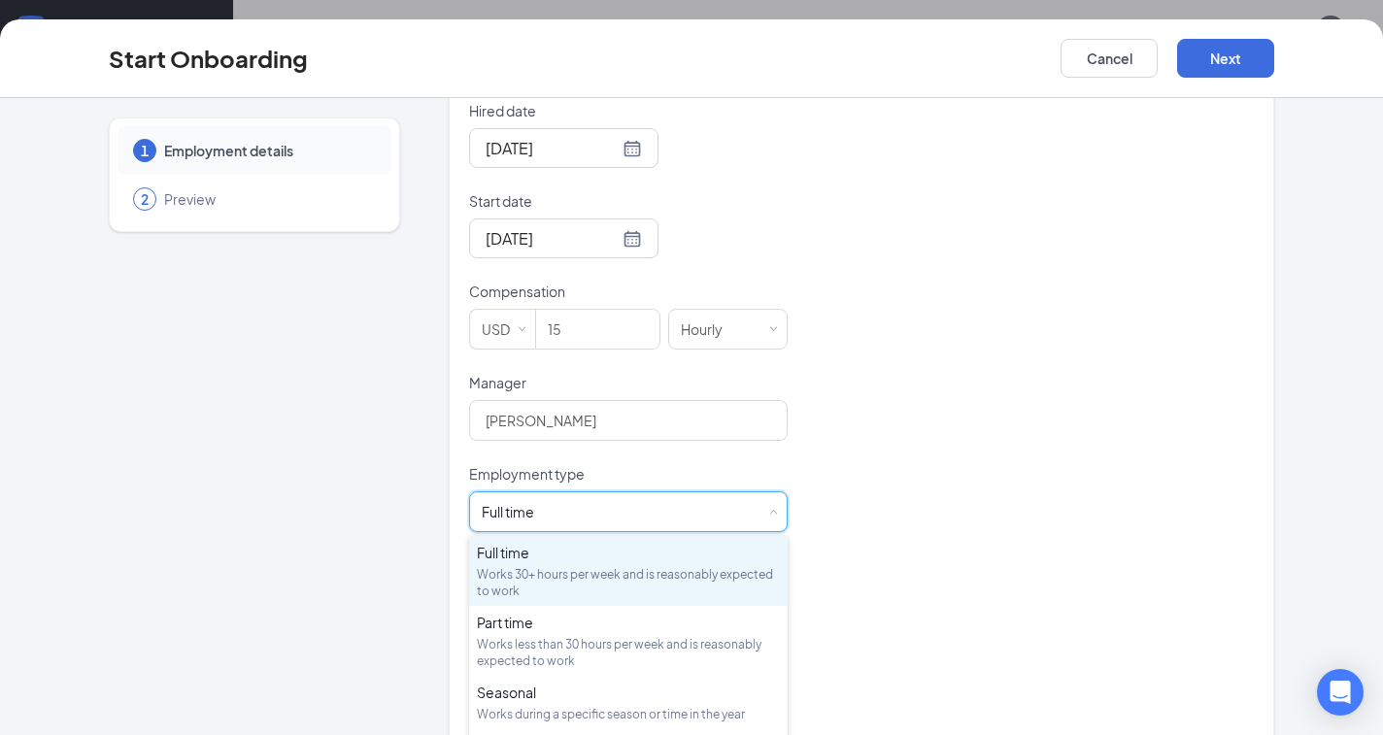
click at [372, 497] on div "1 Employment details 2 Preview" at bounding box center [254, 203] width 291 height 1113
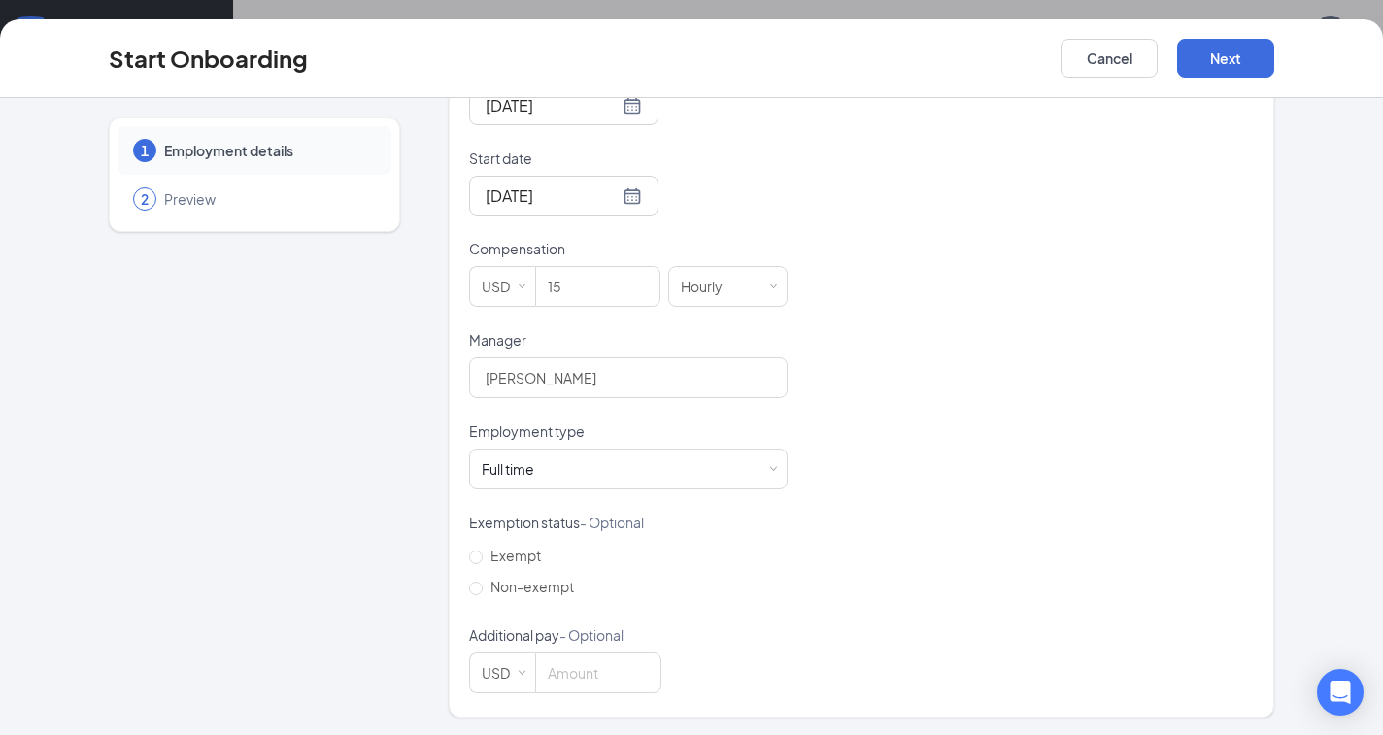
scroll to position [12, 0]
click at [470, 591] on input "Non-exempt" at bounding box center [476, 589] width 14 height 14
radio input "true"
click at [1224, 56] on button "Next" at bounding box center [1225, 58] width 97 height 39
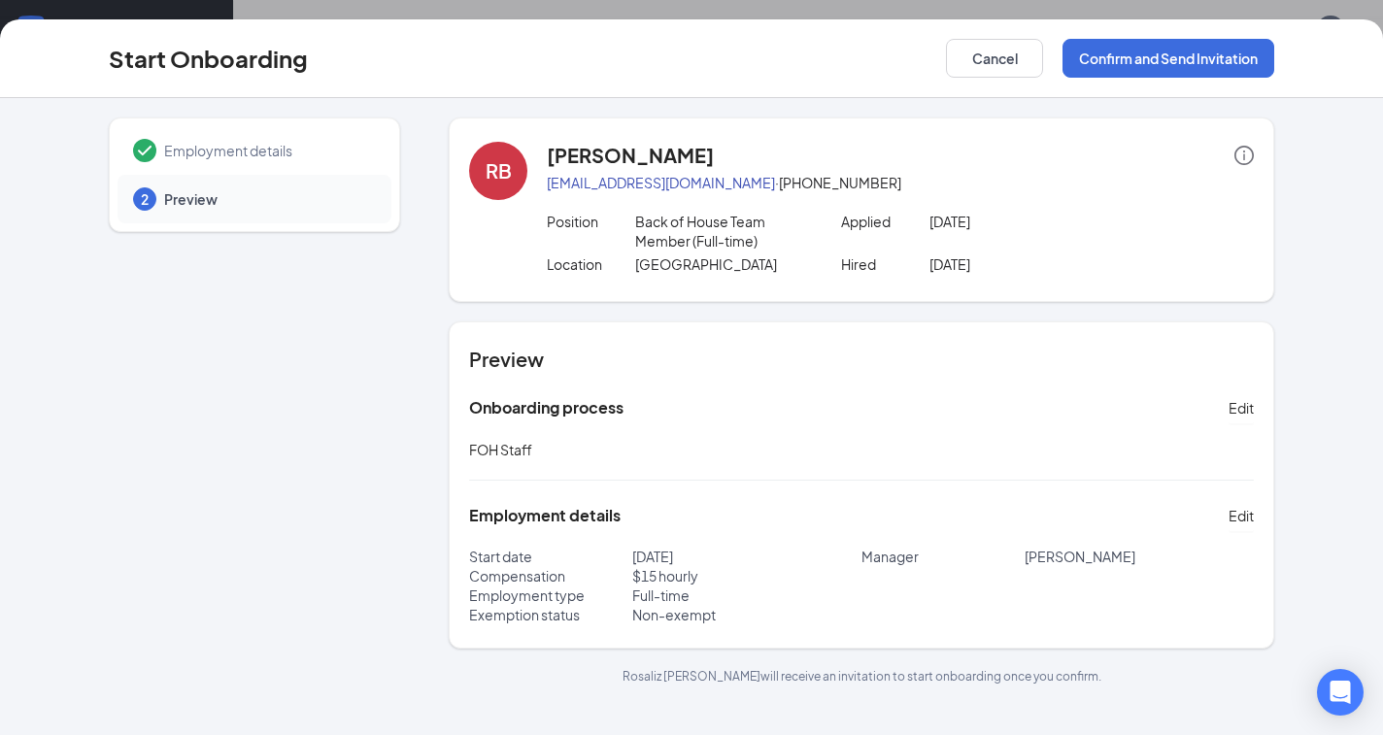
scroll to position [87, 0]
click at [1158, 64] on button "Confirm and Send Invitation" at bounding box center [1169, 58] width 212 height 39
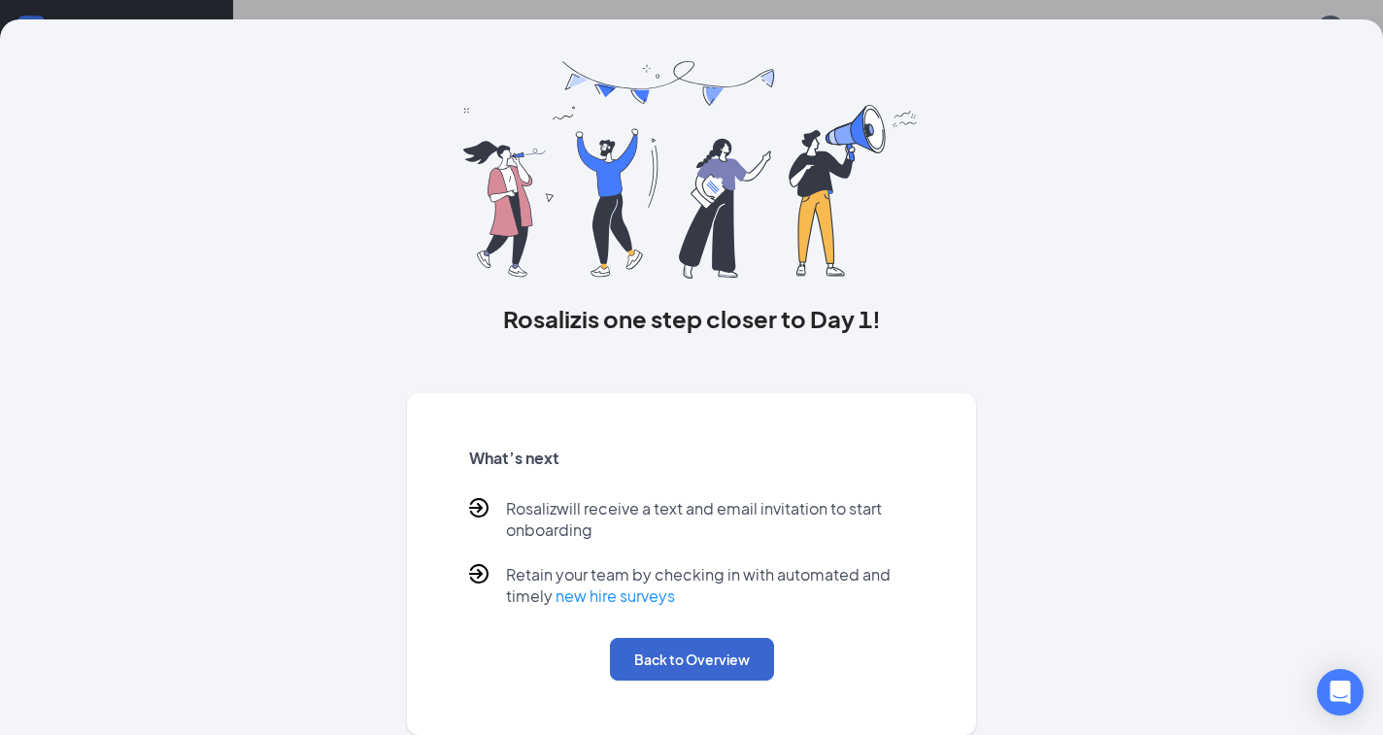
click at [698, 659] on button "Back to Overview" at bounding box center [692, 659] width 164 height 43
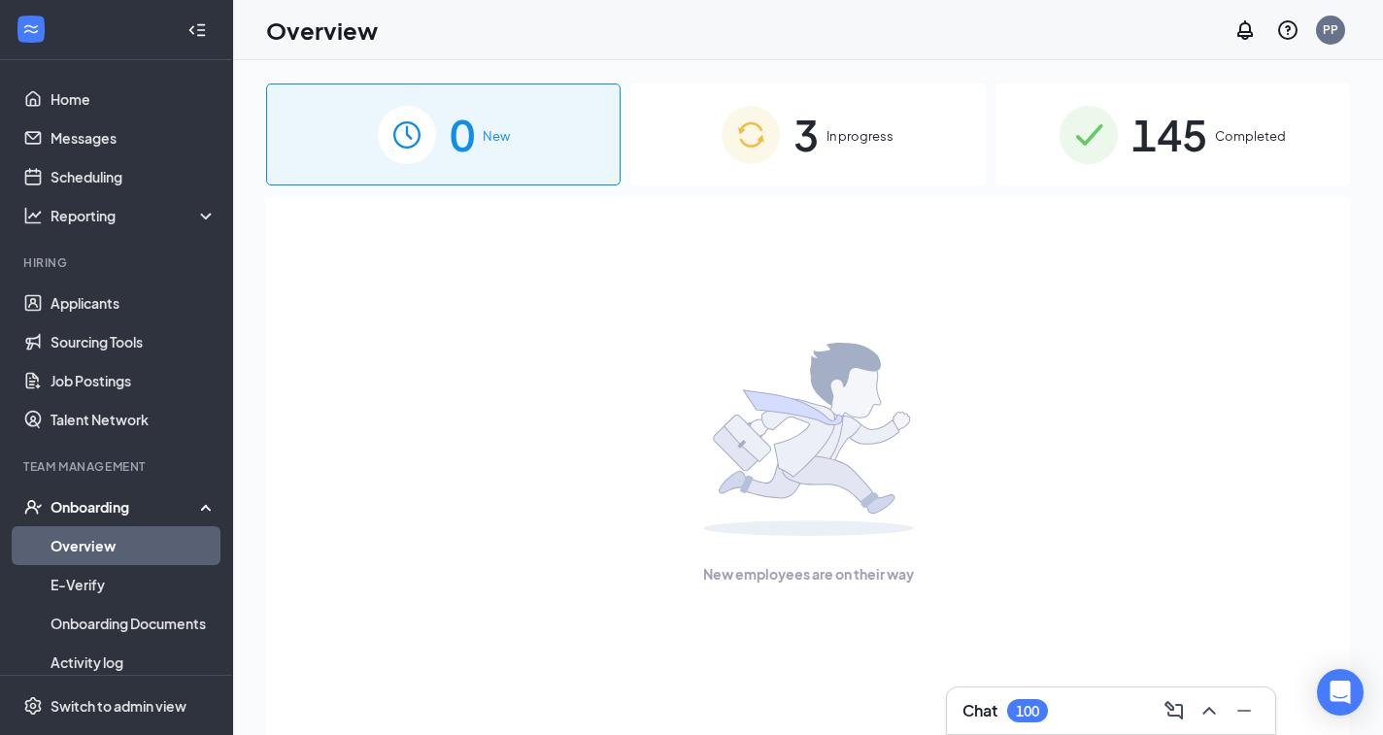
scroll to position [0, 0]
click at [873, 136] on span "In progress" at bounding box center [860, 135] width 67 height 19
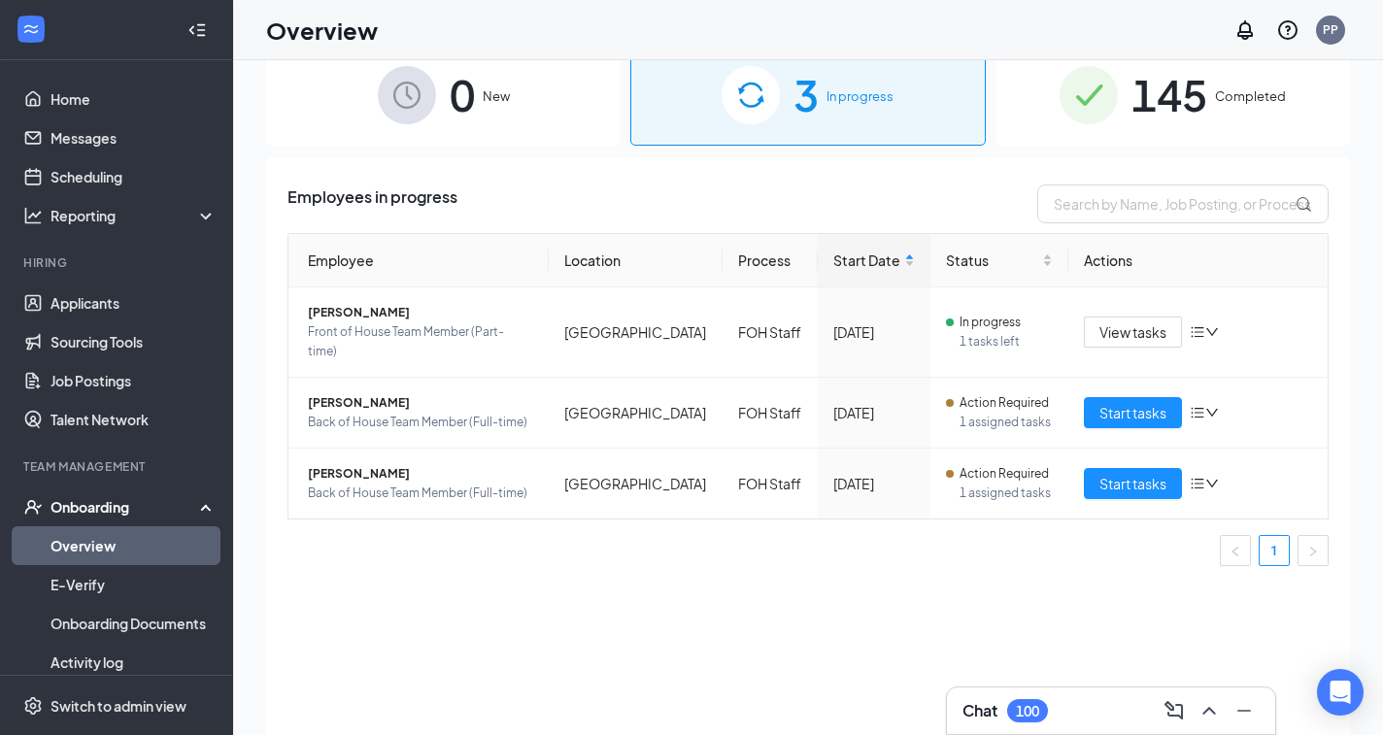
scroll to position [40, 0]
click at [1215, 325] on icon "down" at bounding box center [1213, 332] width 14 height 14
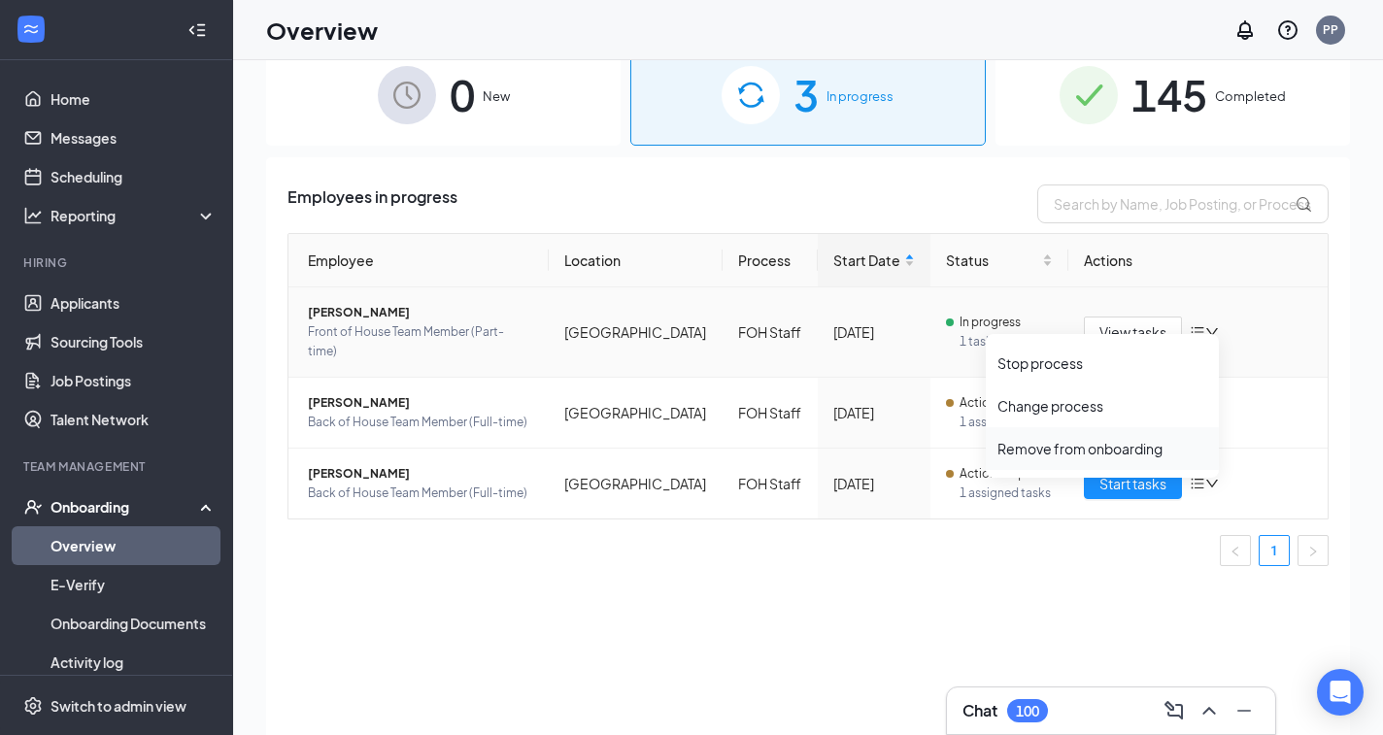
click at [1060, 454] on div "Remove from onboarding" at bounding box center [1103, 448] width 210 height 19
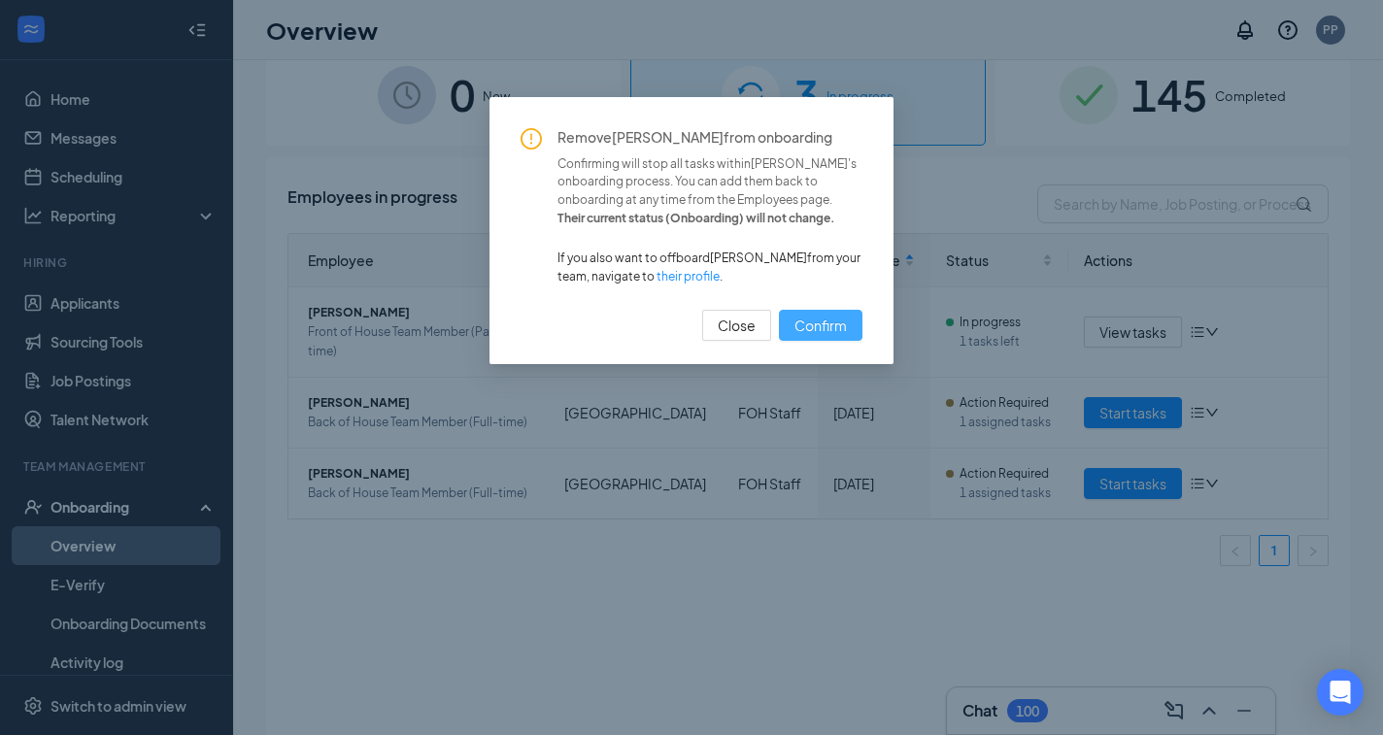
click at [826, 310] on button "Confirm" at bounding box center [821, 325] width 84 height 31
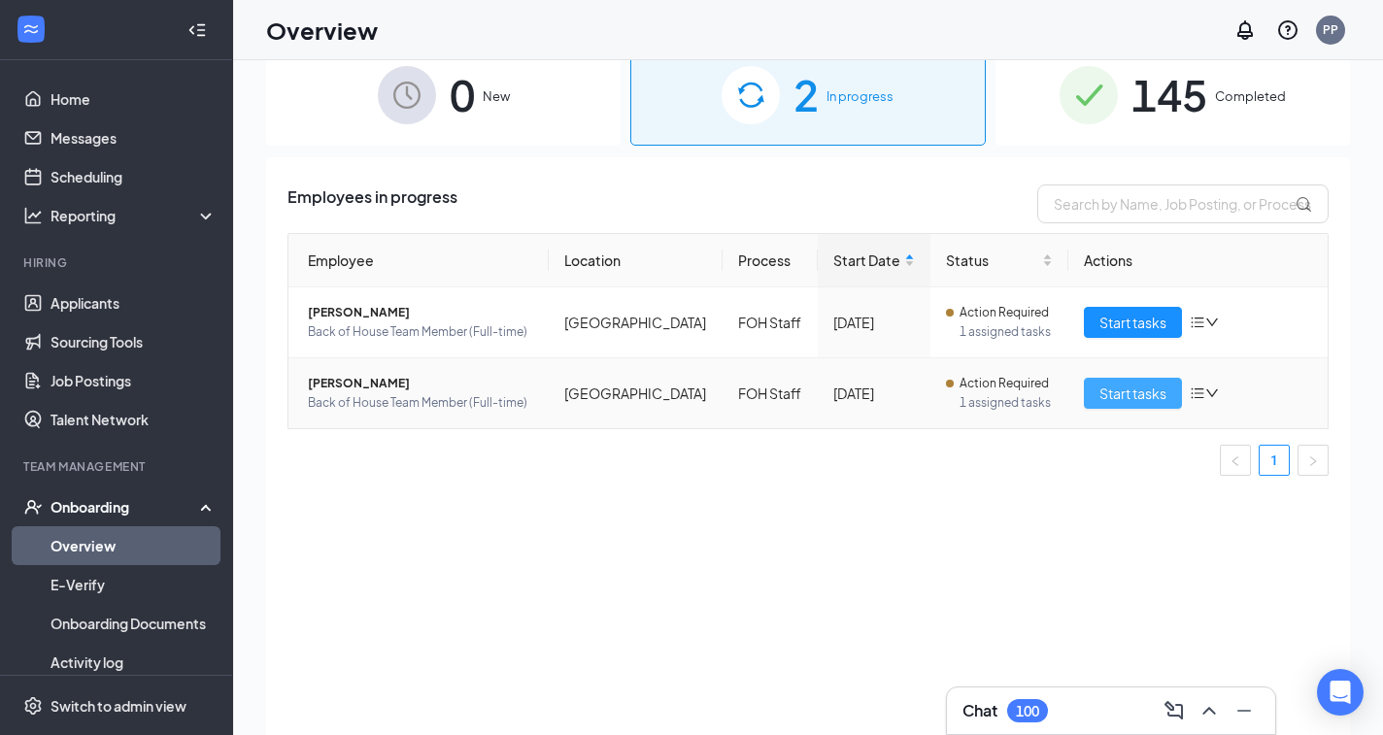
click at [1132, 401] on span "Start tasks" at bounding box center [1133, 393] width 67 height 21
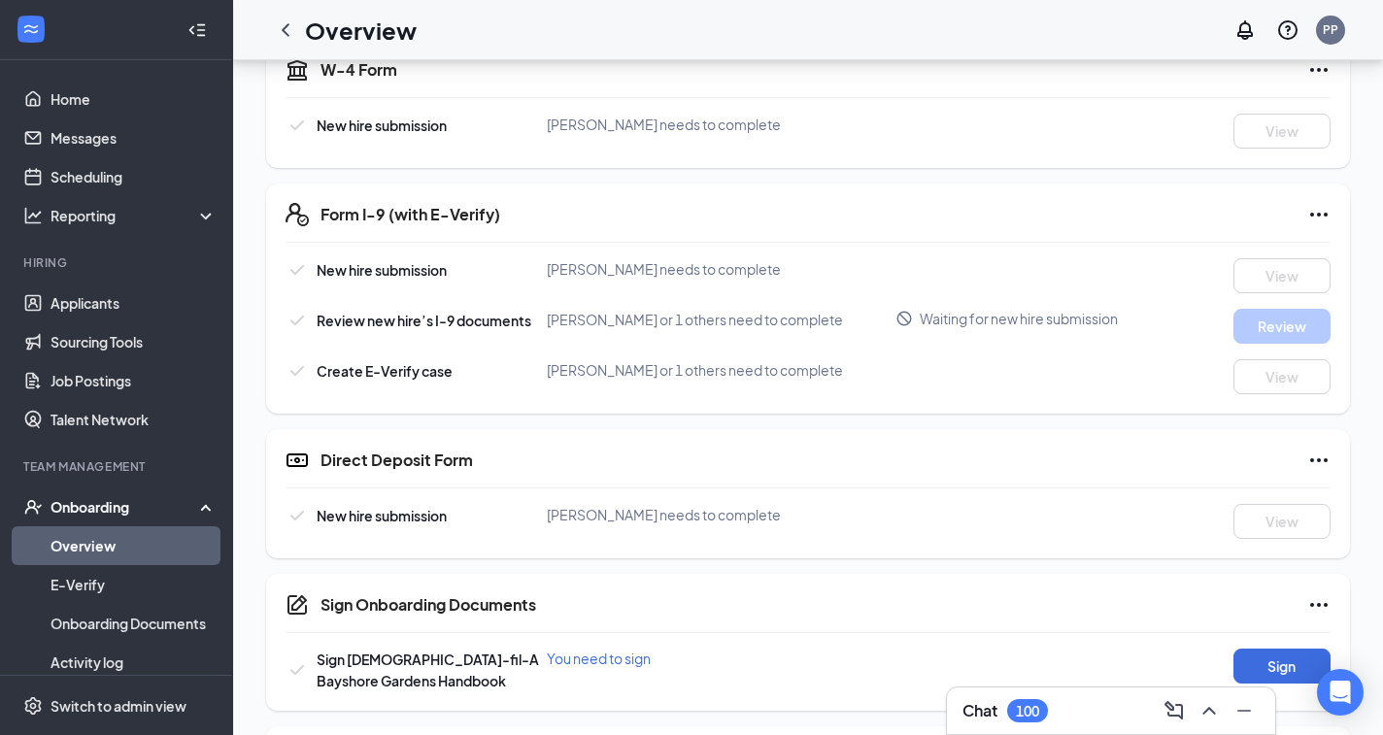
scroll to position [469, 0]
click at [78, 581] on link "E-Verify" at bounding box center [134, 584] width 166 height 39
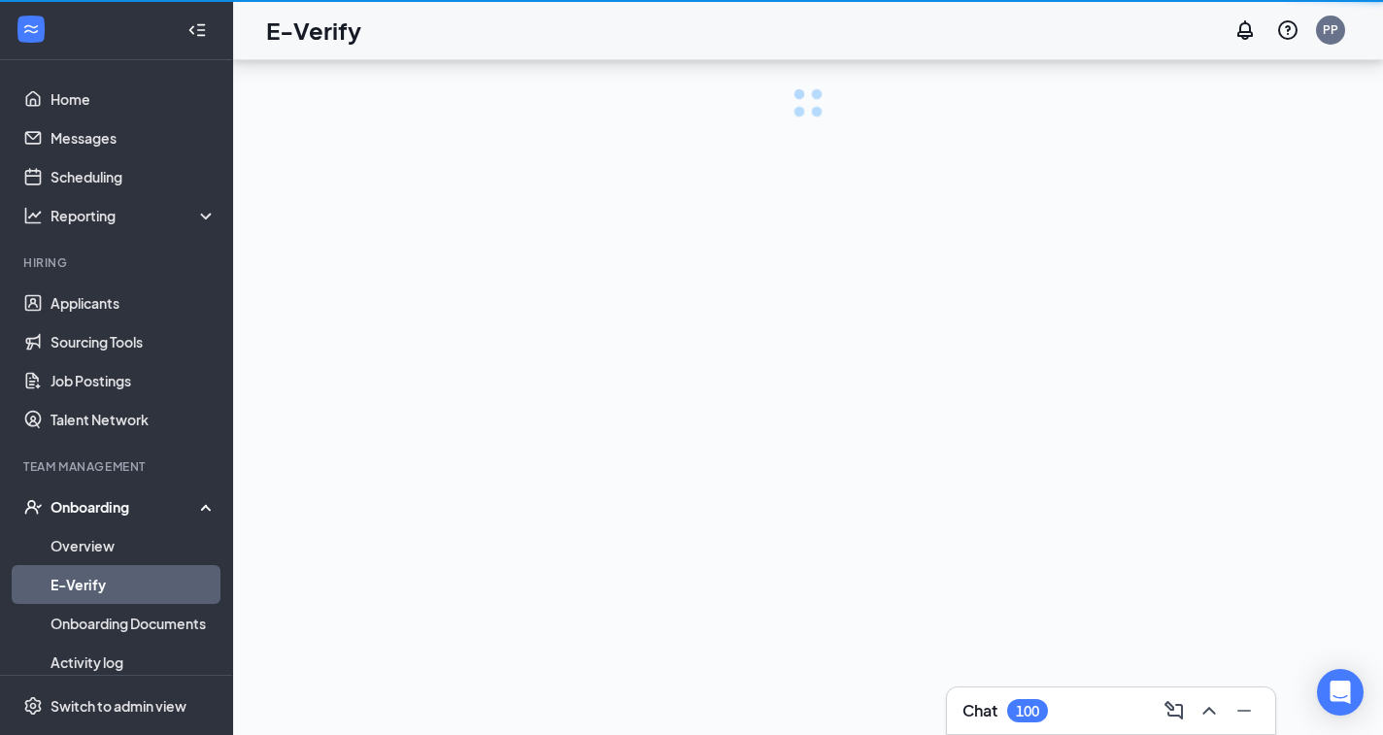
scroll to position [87, 0]
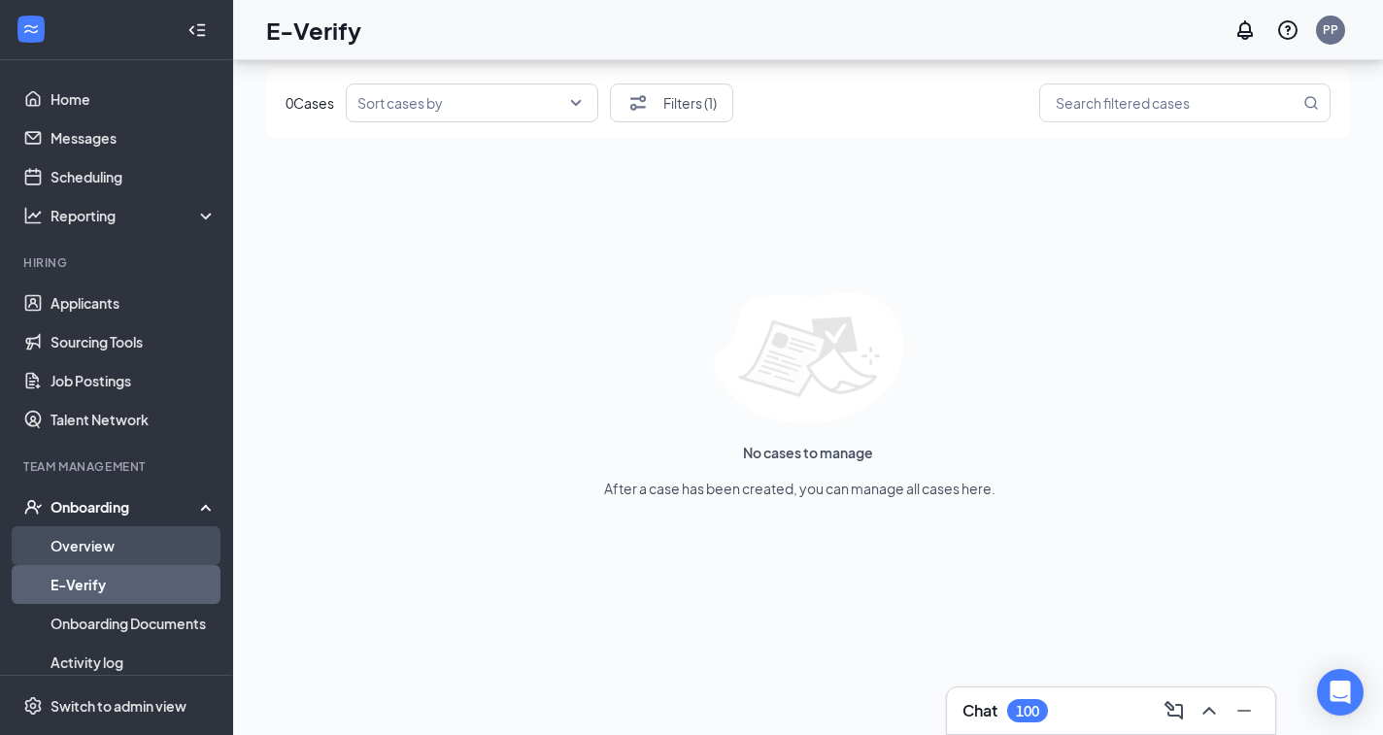
click at [67, 548] on link "Overview" at bounding box center [134, 546] width 166 height 39
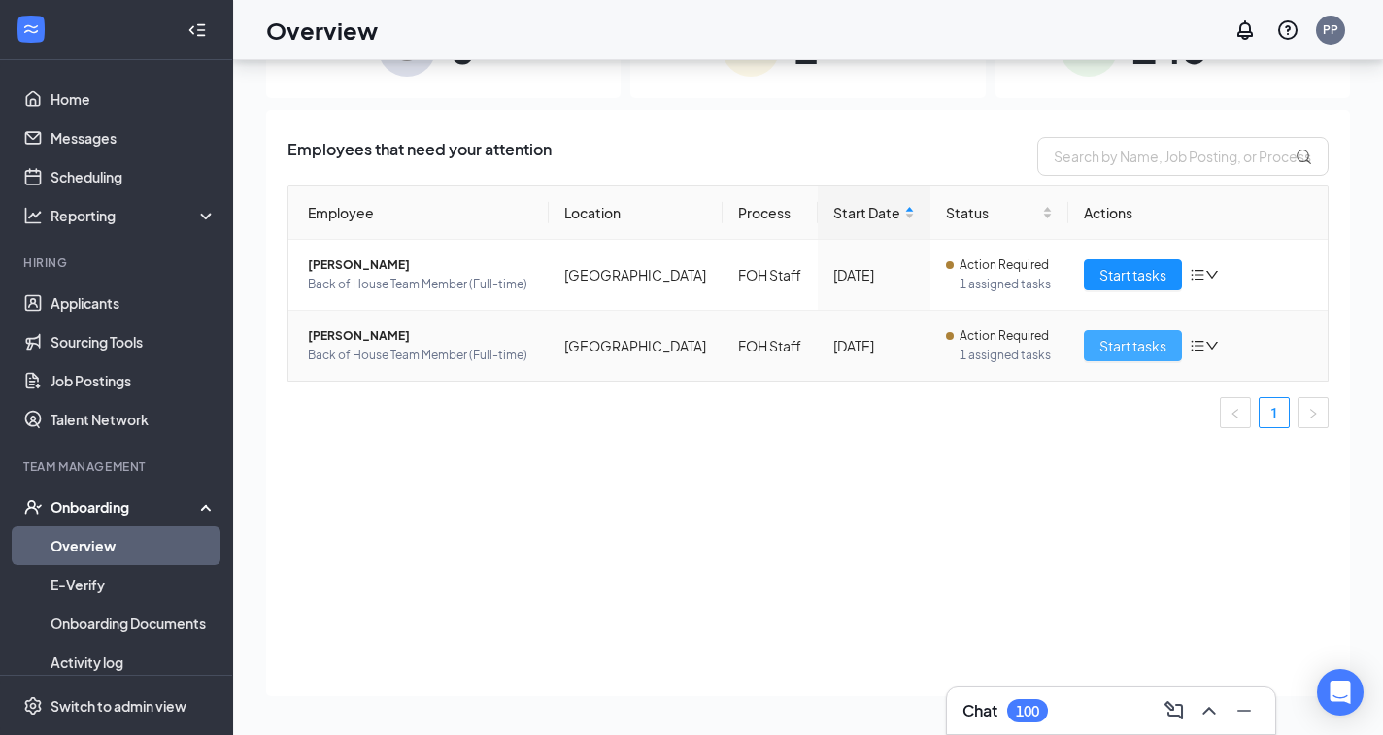
click at [1149, 348] on span "Start tasks" at bounding box center [1133, 345] width 67 height 21
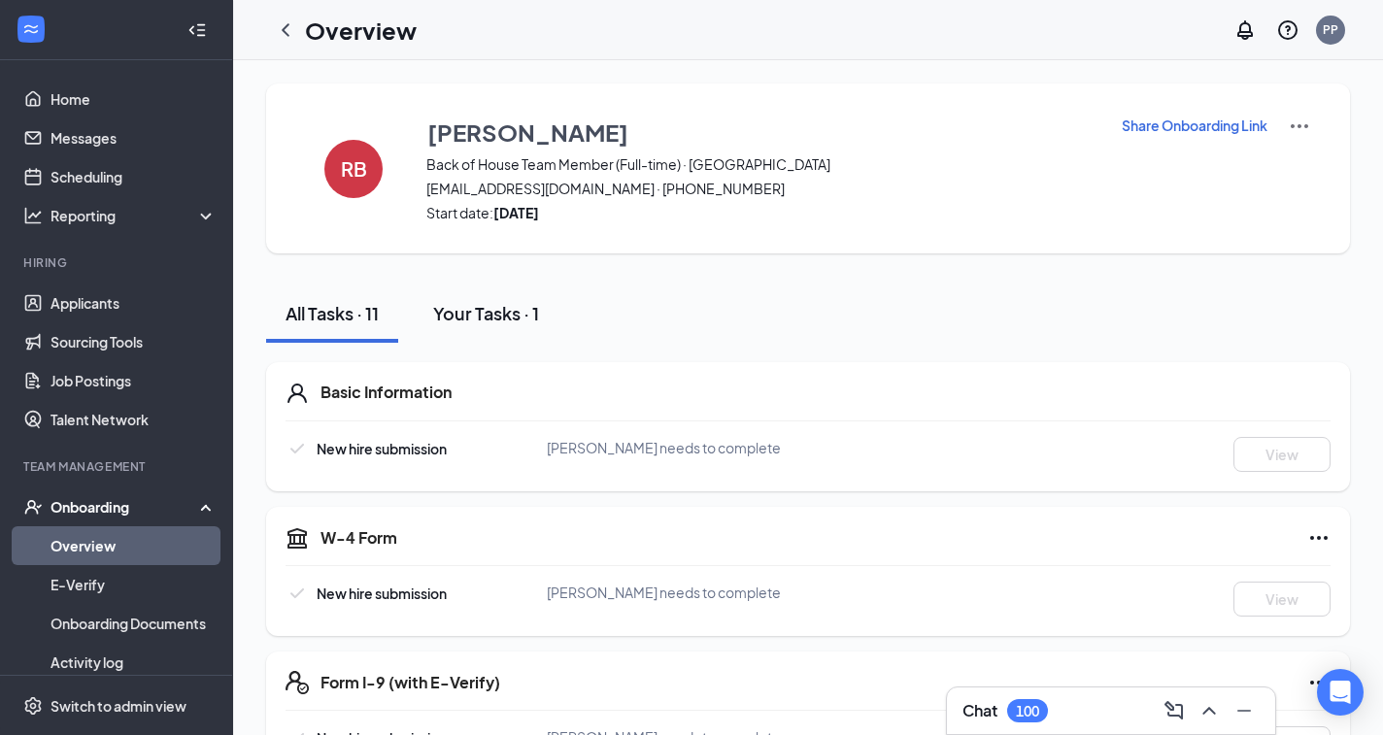
click at [511, 311] on div "Your Tasks · 1" at bounding box center [486, 313] width 106 height 24
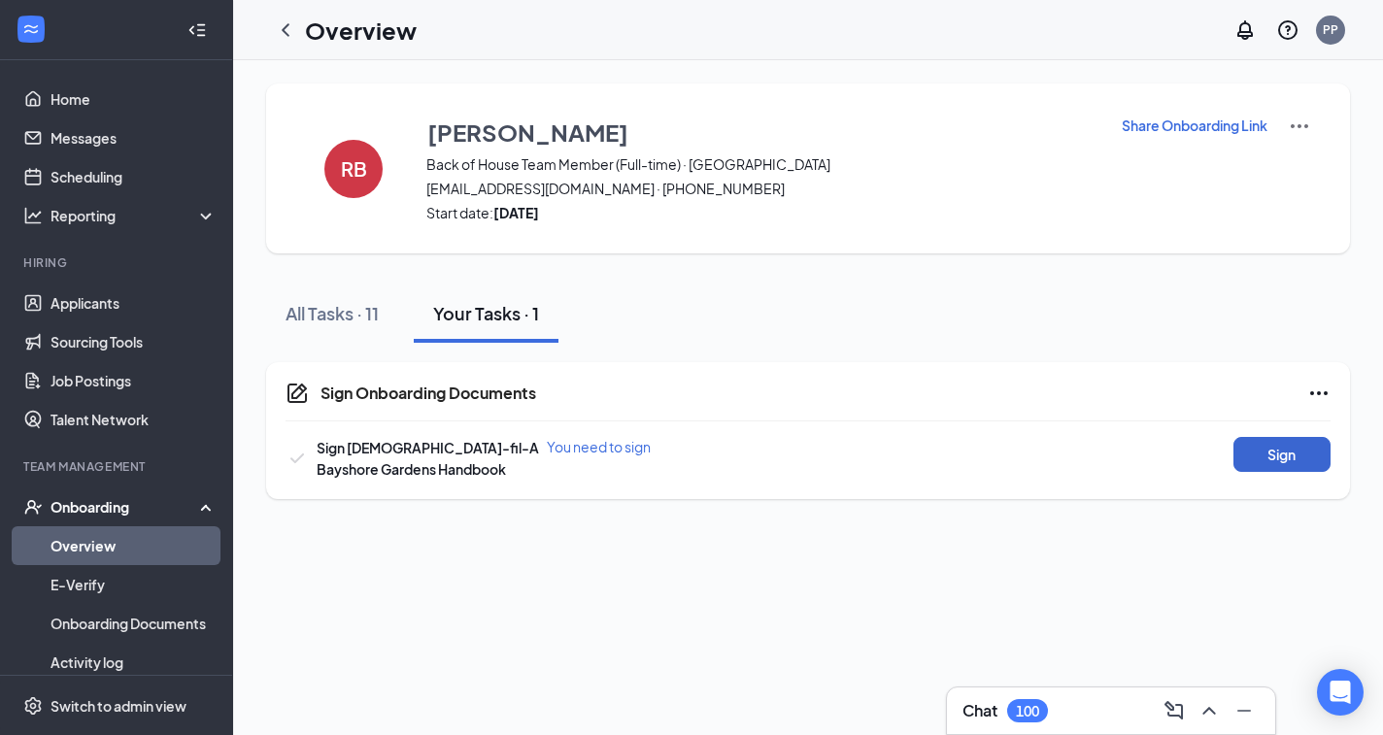
click at [1289, 453] on button "Sign" at bounding box center [1282, 454] width 97 height 35
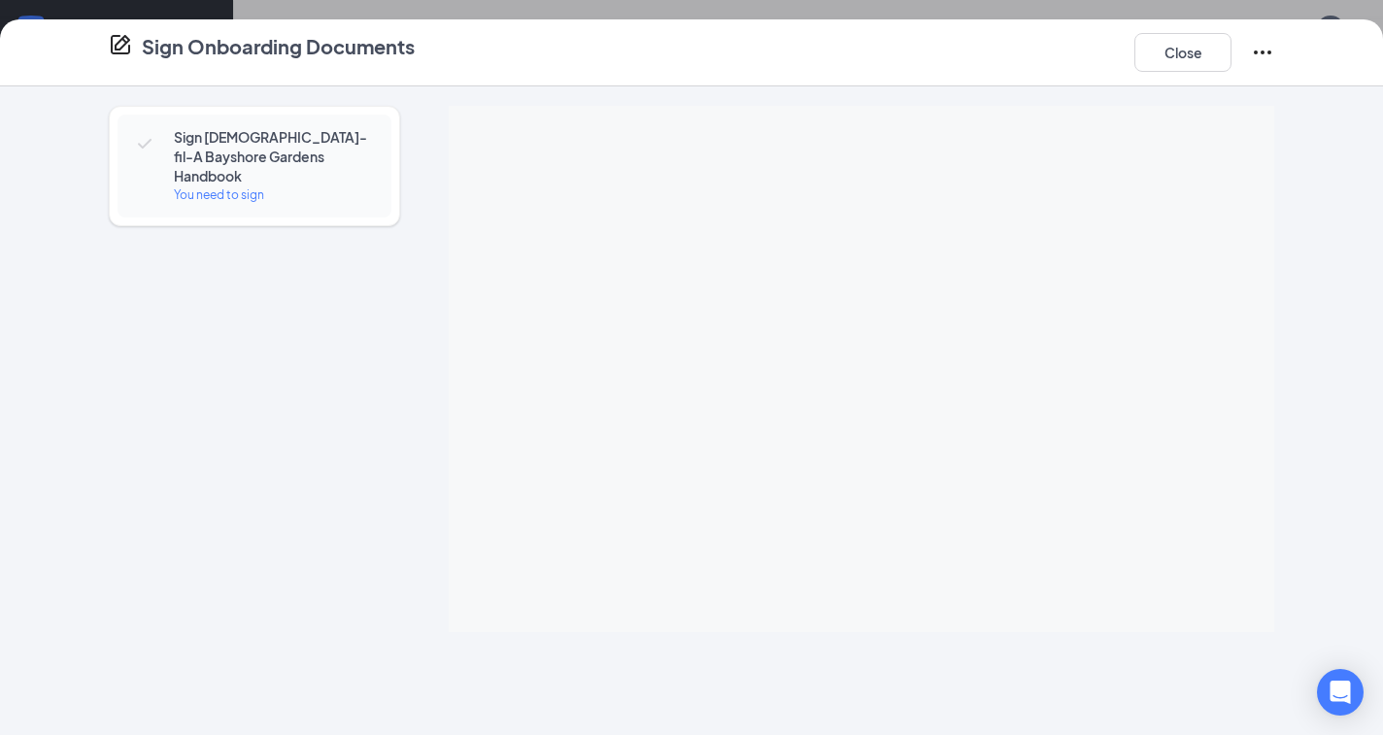
click at [1330, 369] on div "Sign Chick-fil-A Bayshore Gardens Handbook You need to sign" at bounding box center [691, 410] width 1383 height 649
drag, startPoint x: 1075, startPoint y: 33, endPoint x: 1005, endPoint y: 74, distance: 81.0
click at [1005, 70] on div "Sign Onboarding Documents Close" at bounding box center [692, 52] width 1244 height 39
click at [1188, 60] on button "Close" at bounding box center [1183, 52] width 97 height 39
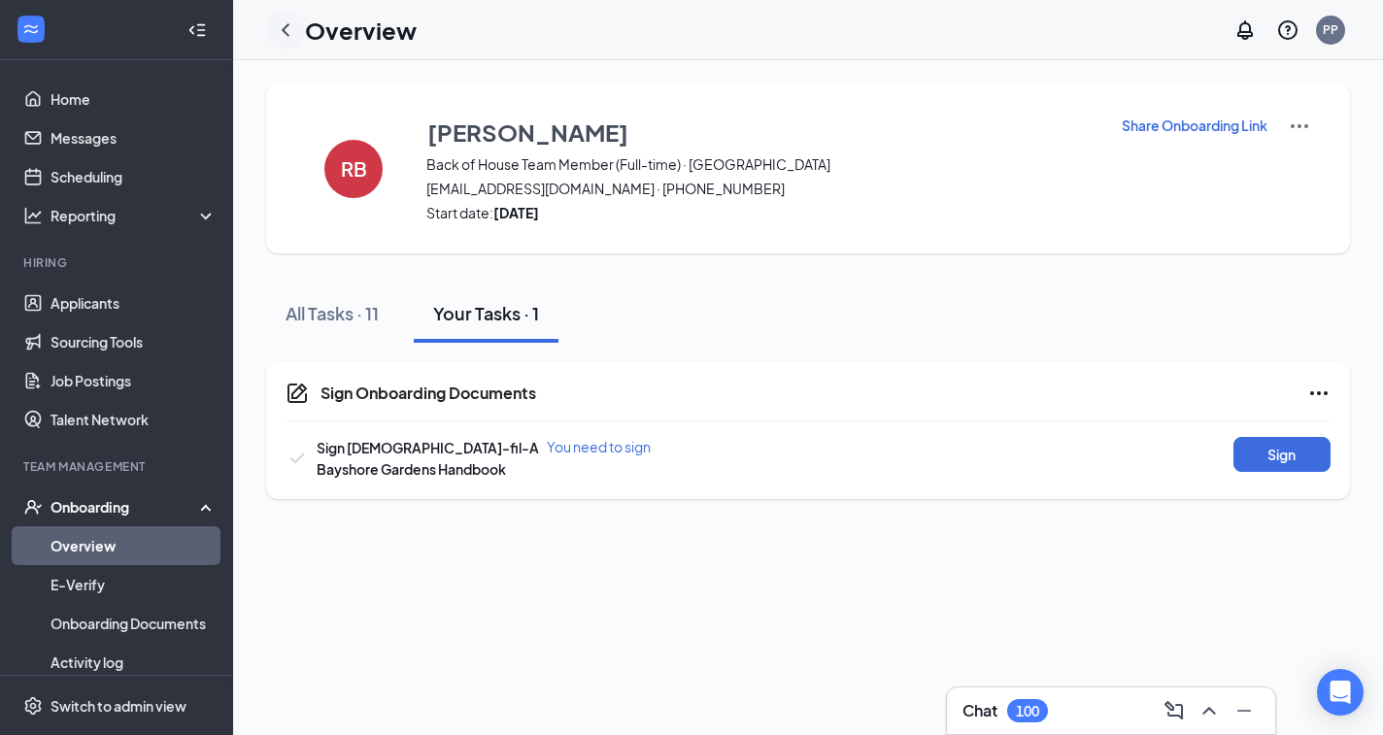
click at [290, 30] on icon "ChevronLeft" at bounding box center [285, 29] width 23 height 23
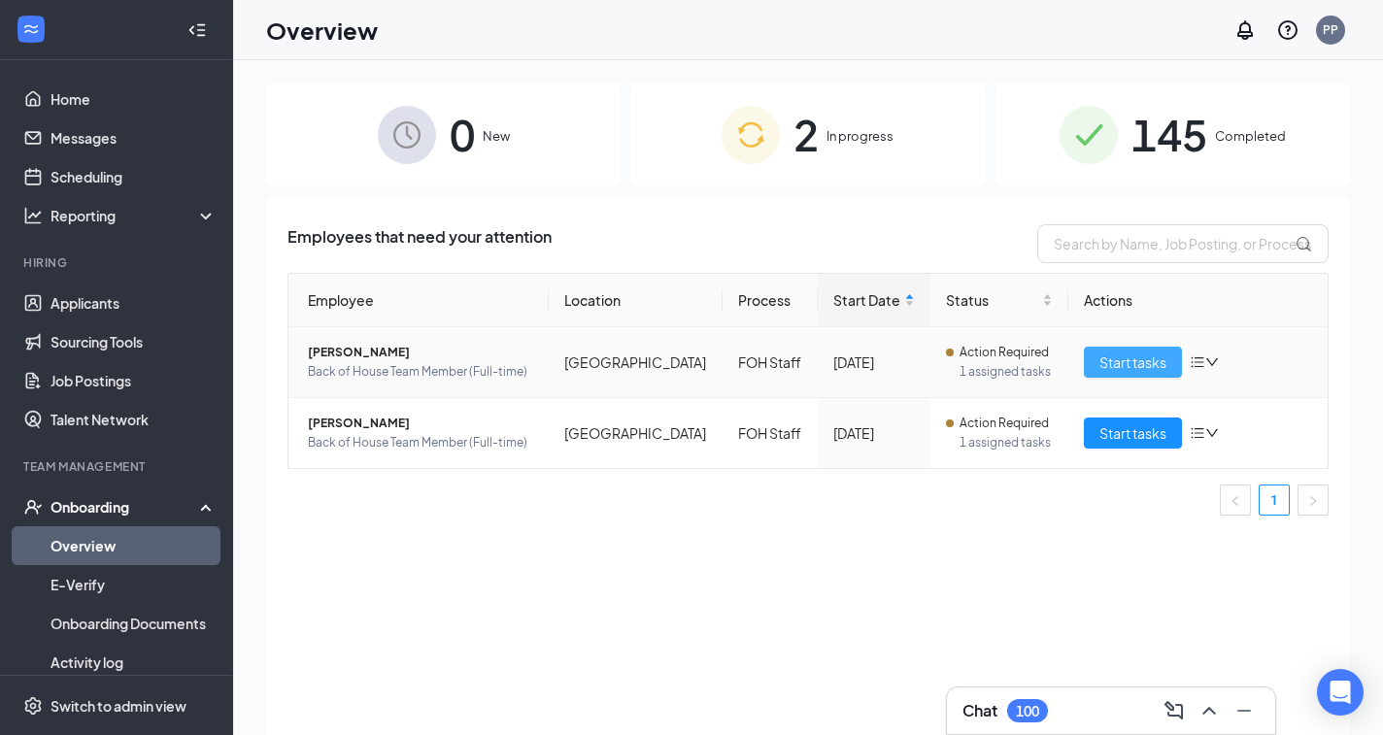
click at [1114, 358] on span "Start tasks" at bounding box center [1133, 362] width 67 height 21
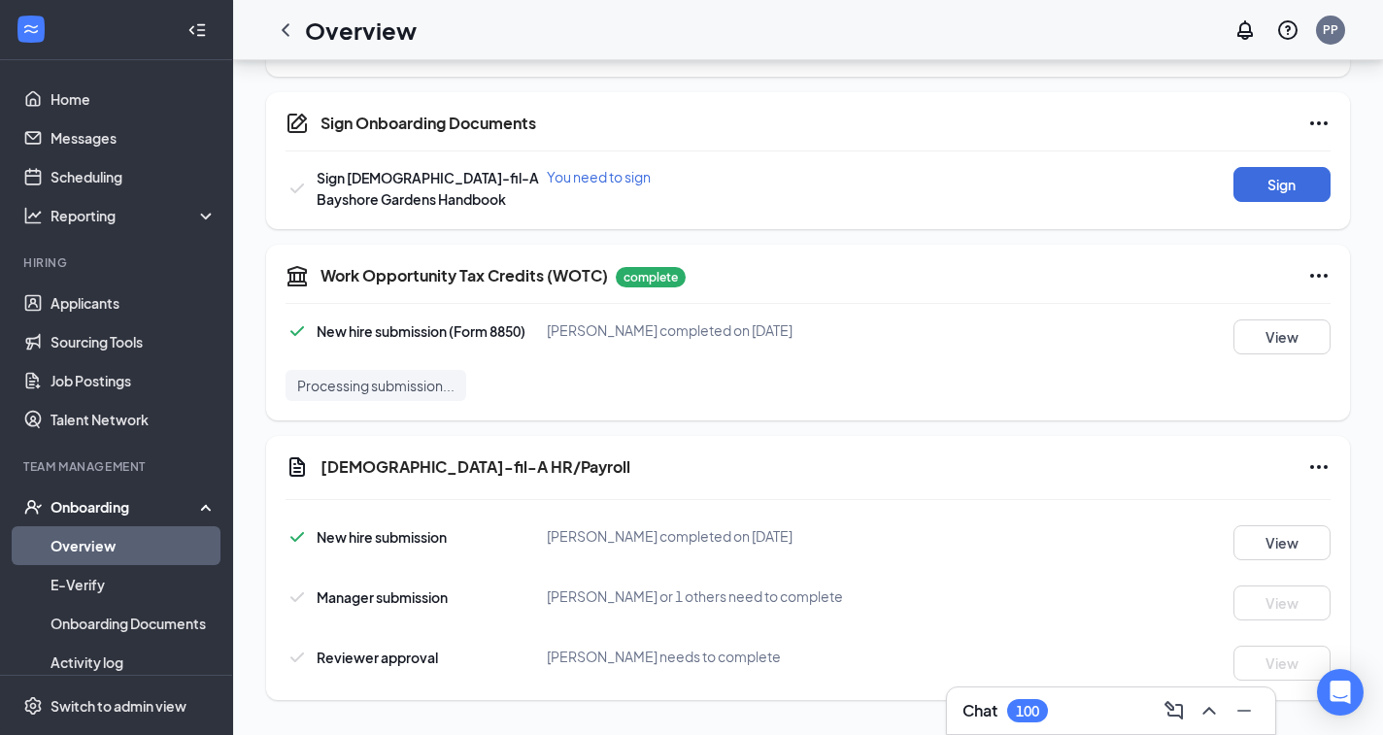
scroll to position [954, 0]
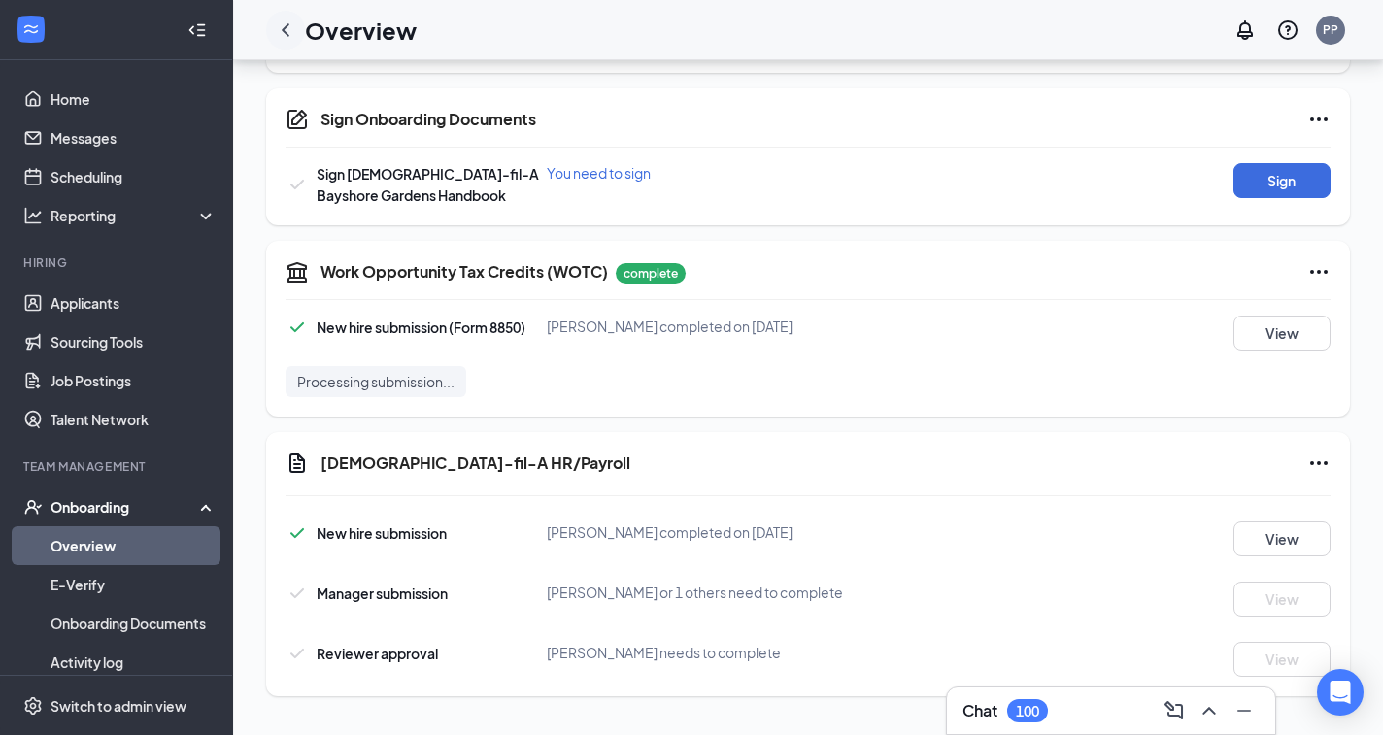
click at [293, 33] on icon "ChevronLeft" at bounding box center [285, 29] width 23 height 23
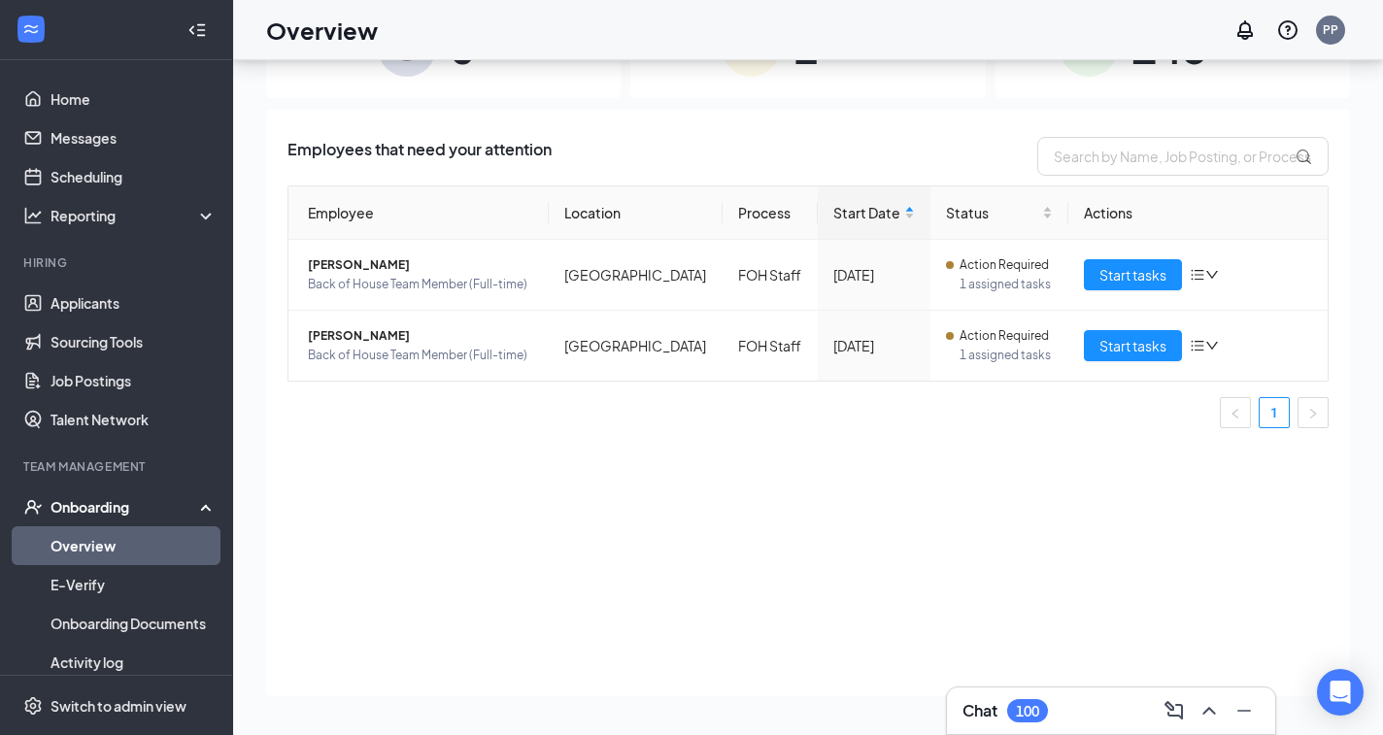
scroll to position [87, 0]
click at [1150, 340] on span "Start tasks" at bounding box center [1133, 345] width 67 height 21
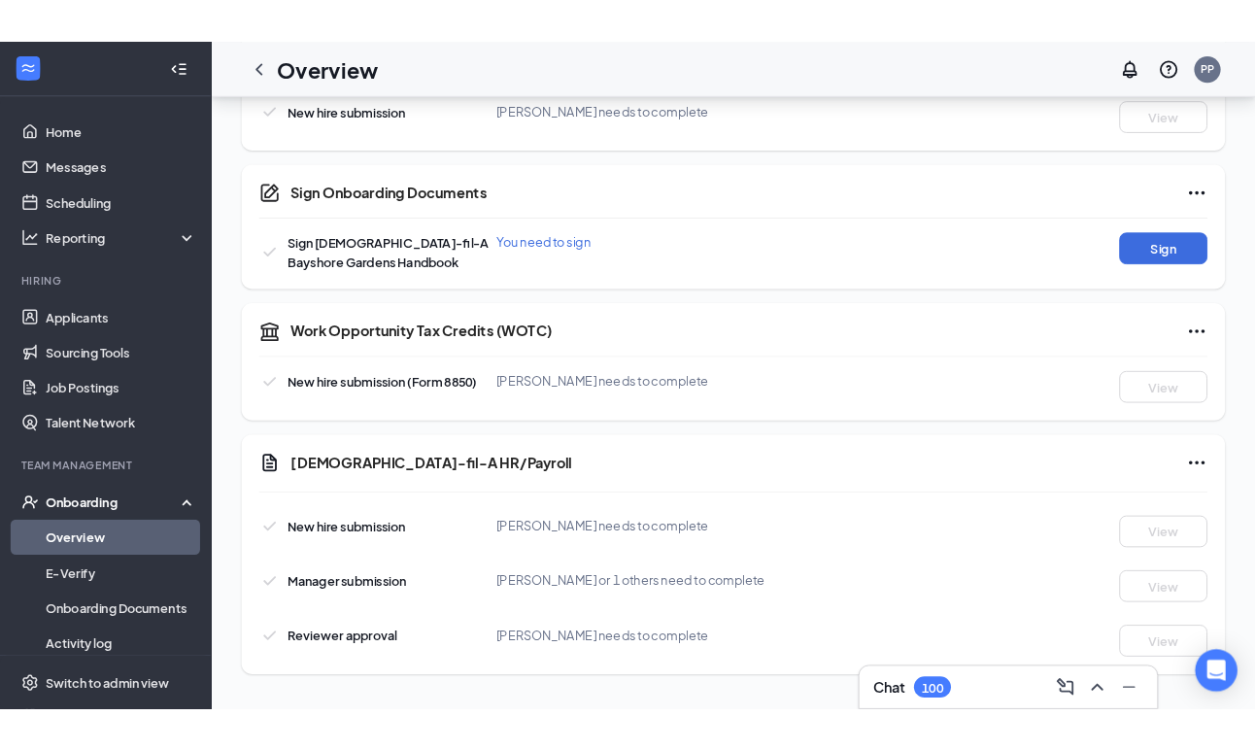
scroll to position [907, 0]
